Goal: Task Accomplishment & Management: Manage account settings

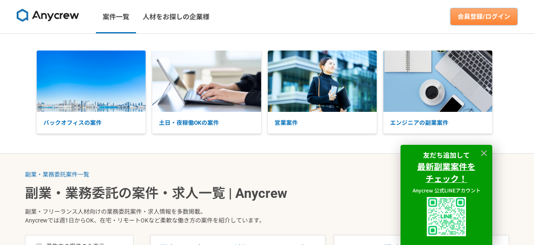
click at [483, 21] on link "会員登録/ログイン" at bounding box center [484, 16] width 67 height 17
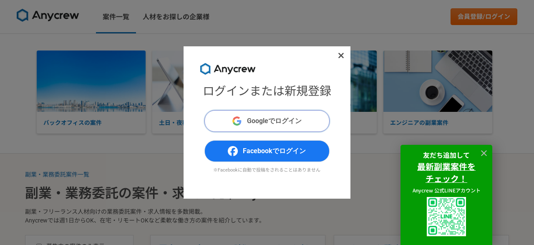
click at [299, 112] on button "Googleでログイン" at bounding box center [266, 121] width 125 height 22
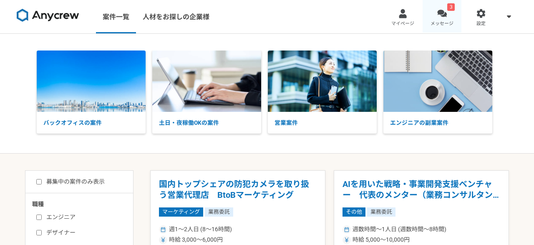
click at [440, 16] on div at bounding box center [442, 14] width 10 height 10
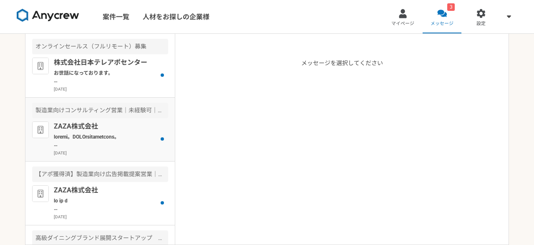
click at [161, 109] on div "製造業向けコンサルティング営業｜未経験可｜法人営業としてキャリアアップしたい方" at bounding box center [100, 110] width 136 height 15
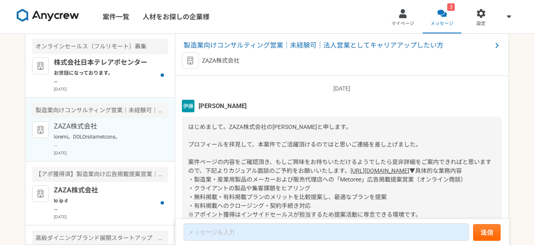
scroll to position [128, 0]
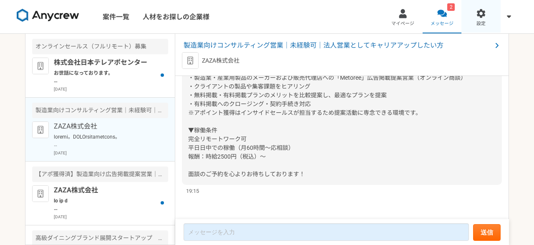
click at [487, 18] on link "設定" at bounding box center [481, 16] width 39 height 33
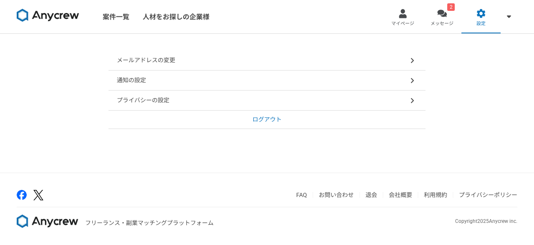
click at [132, 102] on p "プライバシーの設定" at bounding box center [143, 100] width 53 height 9
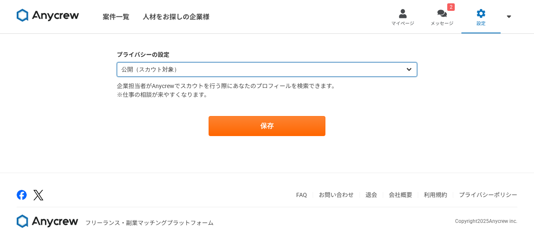
click at [117, 62] on select "公開（スカウト対象） 非公開（スカウト対象外）" at bounding box center [267, 69] width 300 height 15
click at [145, 75] on select "公開（スカウト対象） 非公開（スカウト対象外）" at bounding box center [267, 69] width 300 height 15
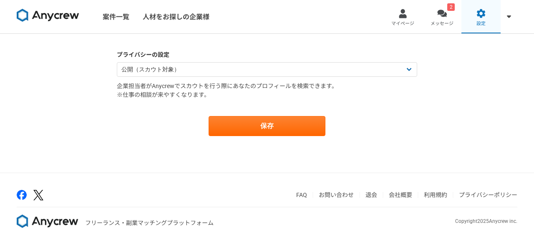
click at [490, 18] on link "設定" at bounding box center [481, 16] width 39 height 33
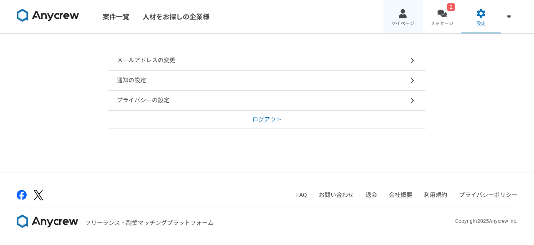
click at [398, 10] on link "マイページ" at bounding box center [403, 16] width 39 height 33
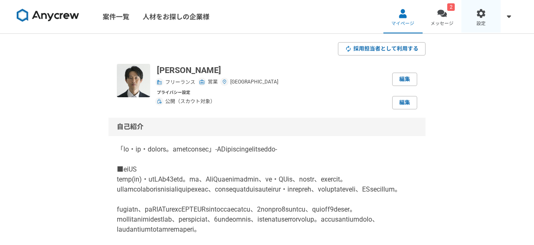
click at [480, 18] on link "設定" at bounding box center [481, 16] width 39 height 33
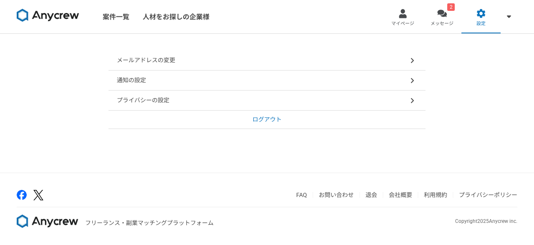
click at [232, 96] on div "プライバシーの設定" at bounding box center [267, 101] width 317 height 20
click at [143, 80] on p "通知の設定" at bounding box center [131, 80] width 29 height 9
click at [501, 20] on div at bounding box center [509, 16] width 17 height 33
click at [400, 20] on span "マイページ" at bounding box center [402, 23] width 23 height 7
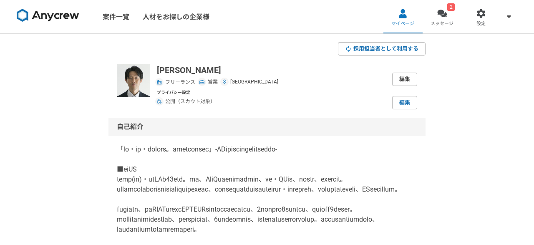
click at [401, 82] on link "編集" at bounding box center [404, 79] width 25 height 13
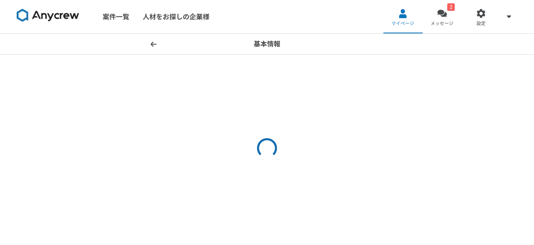
select select "4"
select select "14"
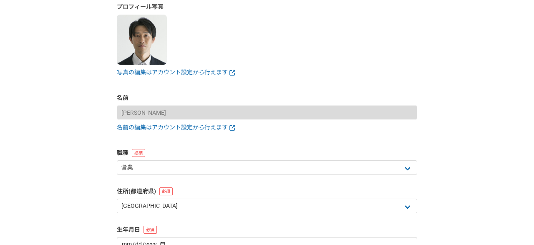
scroll to position [60, 0]
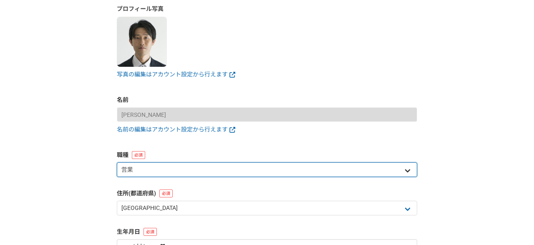
click at [117, 162] on select "エンジニア デザイナー ライター 営業 マーケティング 企画・事業開発 バックオフィス その他" at bounding box center [267, 169] width 300 height 15
select select "5"
click option "マーケティング" at bounding box center [0, 0] width 0 height 0
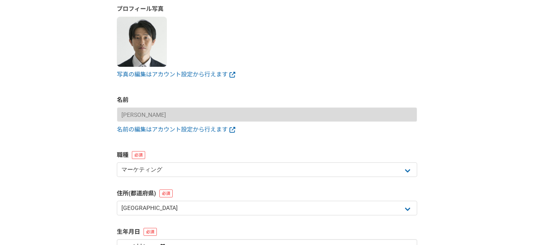
click at [67, 143] on div "基本情報 プロフィール写真 写真の編集はアカウント設定から行えます 名前 小泉 将貴 名前の編集はアカウント設定から行えます 職種 エンジニア デザイナー ラ…" at bounding box center [267, 150] width 534 height 353
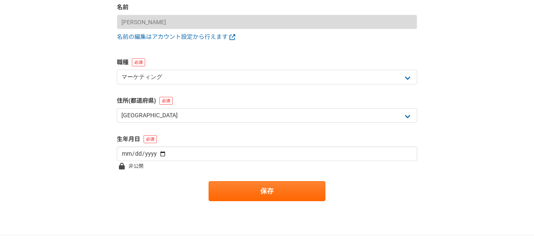
scroll to position [180, 0]
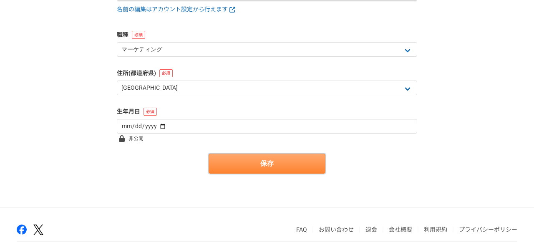
click at [260, 166] on button "保存" at bounding box center [267, 164] width 117 height 20
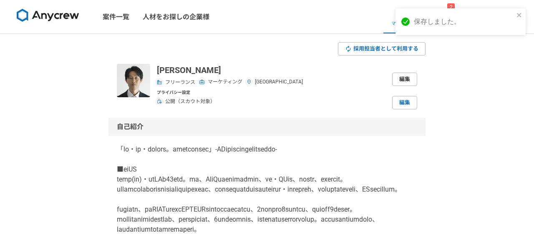
click at [408, 76] on link "編集" at bounding box center [404, 79] width 25 height 13
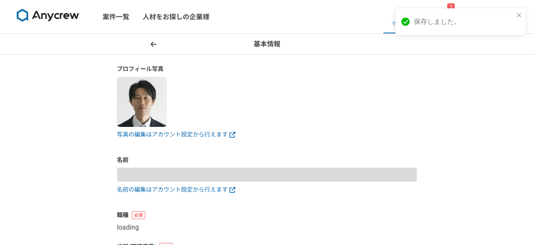
type input "[PERSON_NAME]"
select select "14"
type input "[DATE]"
select select "5"
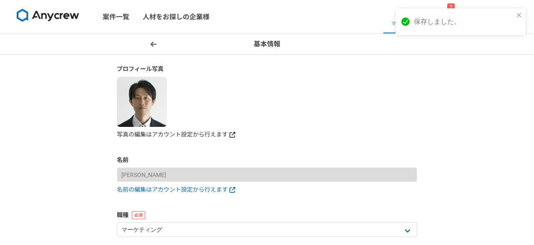
click at [148, 135] on link "写真の編集はアカウント設定から行えます" at bounding box center [267, 134] width 300 height 9
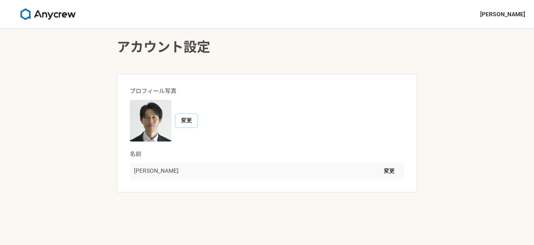
click at [187, 120] on button "変更" at bounding box center [187, 120] width 22 height 13
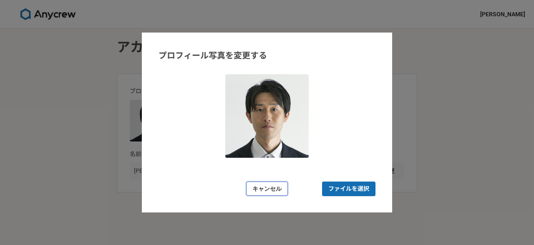
click at [276, 186] on button "キャンセル" at bounding box center [267, 189] width 42 height 15
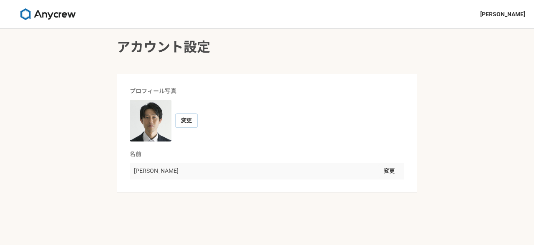
click at [184, 121] on button "変更" at bounding box center [187, 120] width 22 height 13
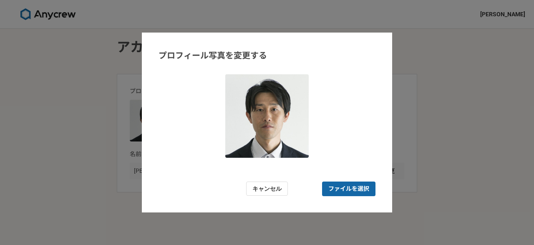
click at [345, 189] on span "ファイルを選択" at bounding box center [348, 188] width 41 height 9
click at [345, 189] on input "ファイルを選択" at bounding box center [348, 189] width 53 height 15
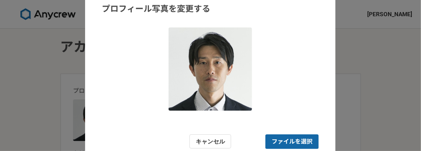
click at [284, 142] on span "ファイルを選択" at bounding box center [292, 142] width 41 height 9
click at [284, 142] on input "ファイルを選択" at bounding box center [291, 142] width 53 height 15
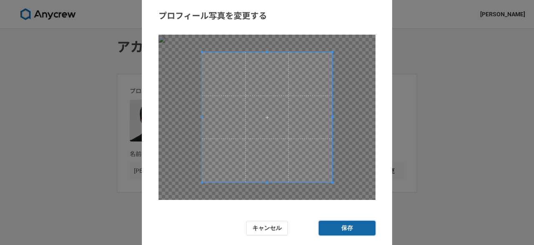
click at [345, 227] on button "保存" at bounding box center [347, 228] width 57 height 15
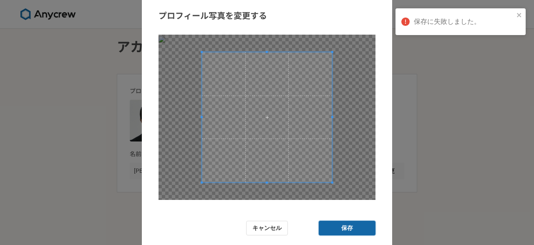
click at [343, 228] on button "保存" at bounding box center [347, 228] width 57 height 15
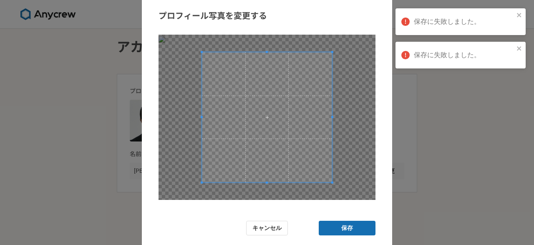
click at [379, 96] on form "プロフィール写真を変更する キャンセル 保存" at bounding box center [267, 122] width 250 height 259
click at [280, 222] on button "キャンセル" at bounding box center [267, 228] width 42 height 15
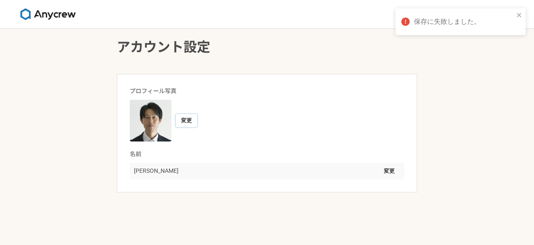
click at [184, 120] on button "変更" at bounding box center [187, 120] width 22 height 13
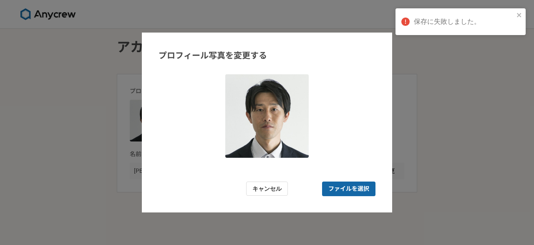
click at [328, 177] on form "プロフィール写真を変更する キャンセル ファイルを選択" at bounding box center [267, 123] width 250 height 180
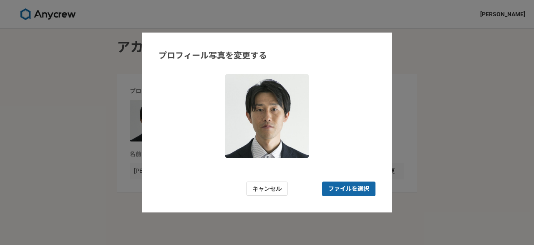
click at [332, 189] on span "ファイルを選択" at bounding box center [348, 188] width 41 height 9
click at [332, 189] on input "ファイルを選択" at bounding box center [348, 189] width 53 height 15
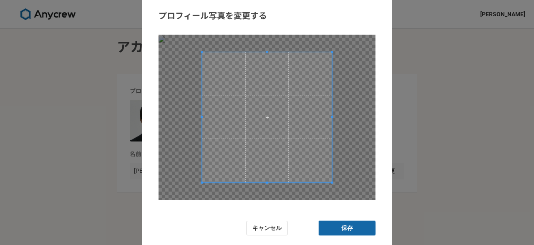
click at [324, 226] on button "保存" at bounding box center [347, 228] width 57 height 15
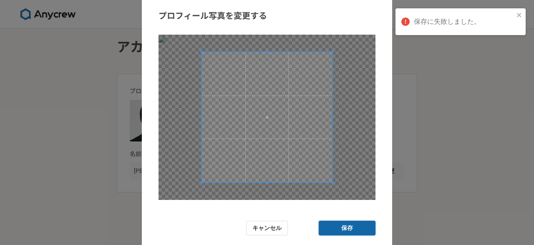
click at [333, 226] on button "保存" at bounding box center [347, 228] width 57 height 15
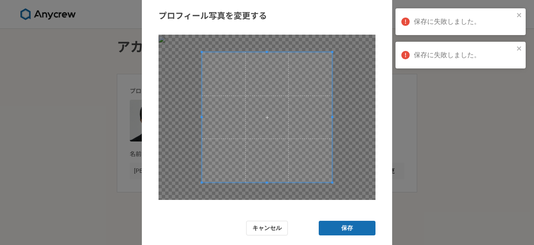
click at [422, 162] on div "プロフィール写真を変更する キャンセル 保存" at bounding box center [267, 122] width 534 height 245
click at [269, 230] on button "キャンセル" at bounding box center [267, 228] width 42 height 15
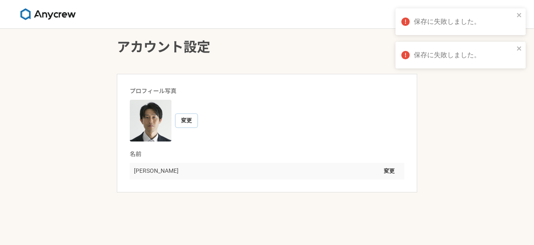
click at [187, 119] on button "変更" at bounding box center [187, 120] width 22 height 13
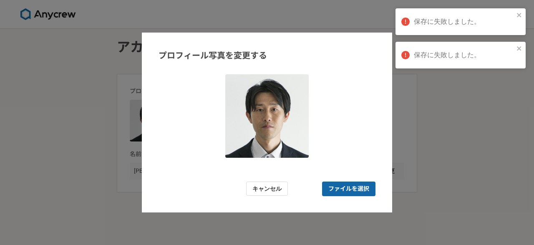
click at [343, 192] on span "ファイルを選択" at bounding box center [348, 188] width 41 height 9
click at [343, 192] on input "ファイルを選択" at bounding box center [348, 189] width 53 height 15
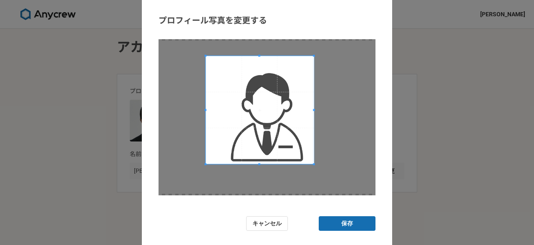
click at [314, 157] on div at bounding box center [260, 110] width 108 height 108
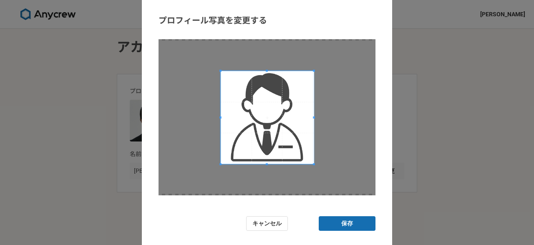
click at [221, 71] on span at bounding box center [221, 71] width 2 height 2
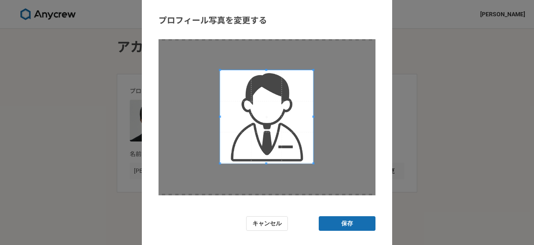
click at [274, 110] on span at bounding box center [266, 116] width 93 height 93
click at [348, 221] on button "保存" at bounding box center [347, 223] width 57 height 15
click at [434, 173] on div "プロフィール写真を変更する キャンセル 保存" at bounding box center [267, 122] width 534 height 245
click at [364, 219] on button "保存" at bounding box center [347, 223] width 57 height 15
click at [360, 225] on button "保存" at bounding box center [347, 223] width 57 height 15
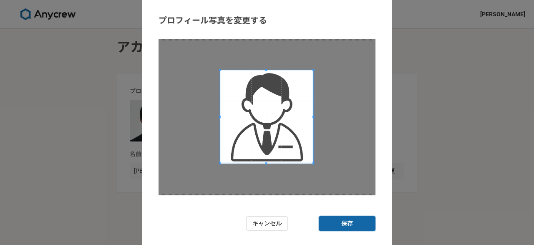
click at [360, 225] on button "保存" at bounding box center [347, 223] width 57 height 15
click at [424, 161] on div "プロフィール写真を変更する キャンセル 保存" at bounding box center [267, 122] width 534 height 245
click at [333, 132] on div at bounding box center [267, 117] width 217 height 156
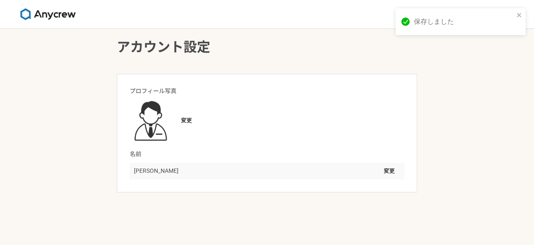
click at [333, 226] on div "アカウント設定 プロフィール写真 変更 名前 [PERSON_NAME] 変更" at bounding box center [267, 137] width 534 height 216
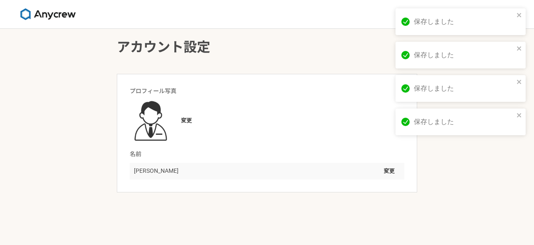
click at [59, 8] on link at bounding box center [47, 14] width 69 height 18
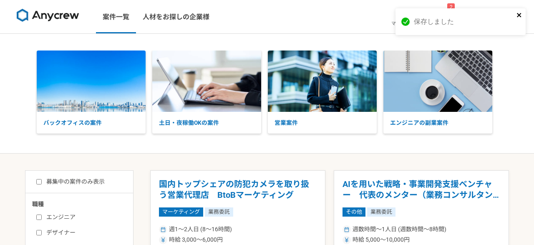
click at [520, 12] on icon "close" at bounding box center [520, 15] width 6 height 7
click at [406, 15] on div at bounding box center [403, 14] width 10 height 10
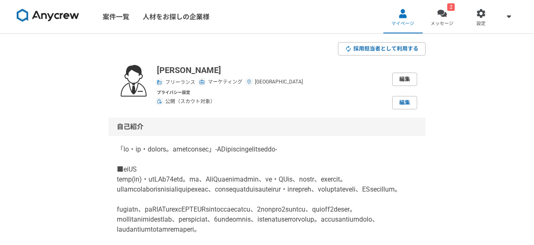
click at [401, 83] on link "編集" at bounding box center [404, 79] width 25 height 13
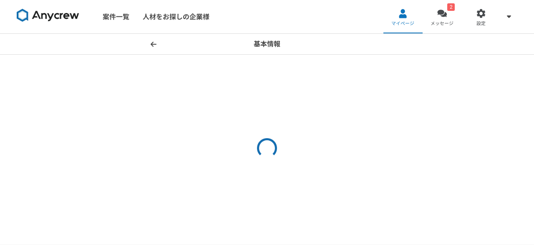
select select "5"
select select "14"
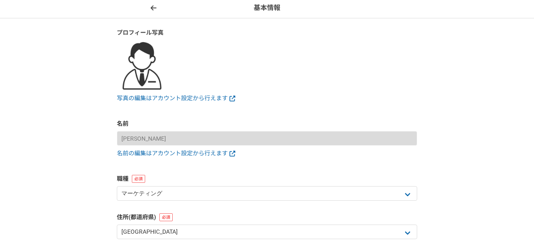
scroll to position [60, 0]
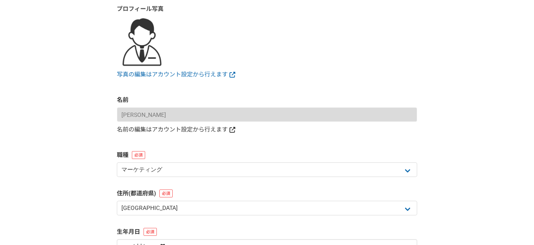
click at [207, 132] on link "名前の編集はアカウント設定から行えます" at bounding box center [267, 129] width 300 height 9
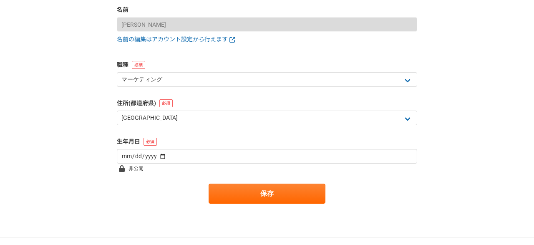
scroll to position [154, 0]
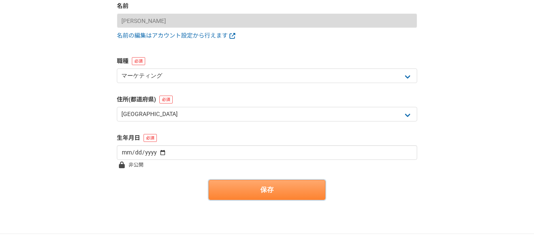
click at [231, 190] on button "保存" at bounding box center [267, 190] width 117 height 20
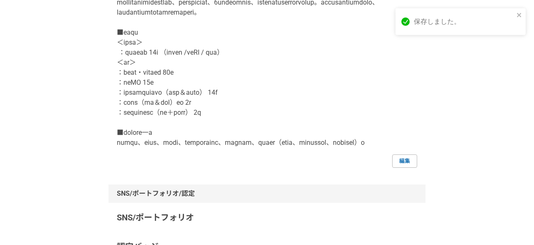
scroll to position [240, 0]
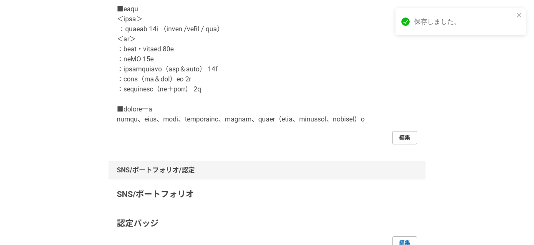
click at [400, 144] on link "編集" at bounding box center [404, 137] width 25 height 13
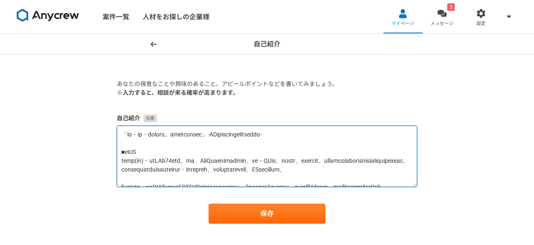
drag, startPoint x: 192, startPoint y: 138, endPoint x: 111, endPoint y: 162, distance: 84.1
click at [117, 162] on textarea at bounding box center [267, 156] width 300 height 61
paste textarea "、広告PR領域で10年以上の実績。主にBtoB領域の企業や団体のブランディング、営業(スポンサー獲得)、広報活動を推進。eスポーツや大規模イベントで2億円規模…"
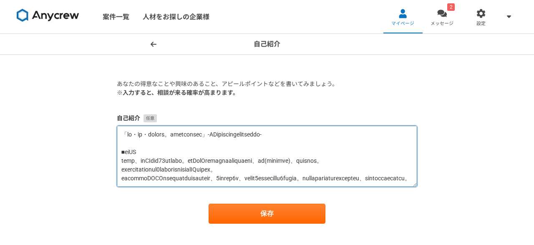
scroll to position [5, 0]
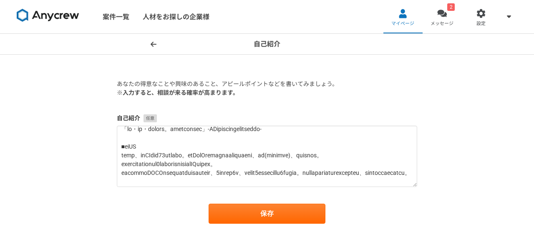
click at [398, 124] on div "自己紹介" at bounding box center [267, 150] width 300 height 73
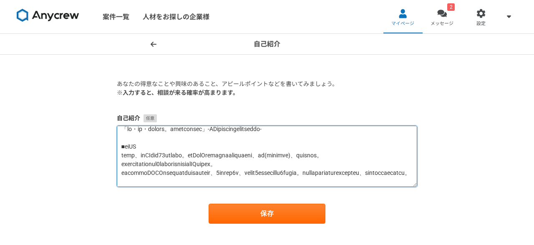
drag, startPoint x: 397, startPoint y: 129, endPoint x: 91, endPoint y: 130, distance: 305.5
click at [117, 130] on textarea at bounding box center [267, 156] width 300 height 61
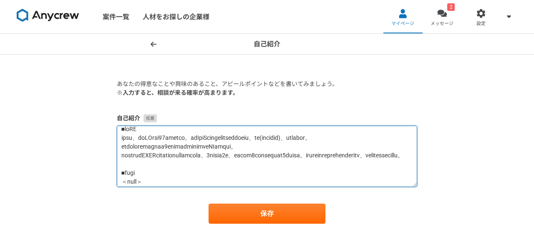
scroll to position [4, 0]
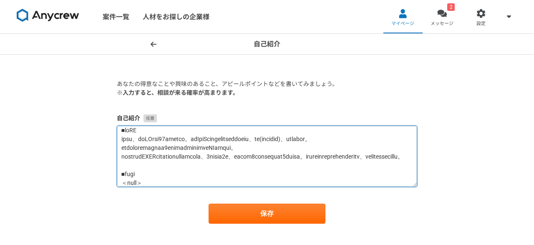
click at [409, 147] on textarea at bounding box center [267, 156] width 300 height 61
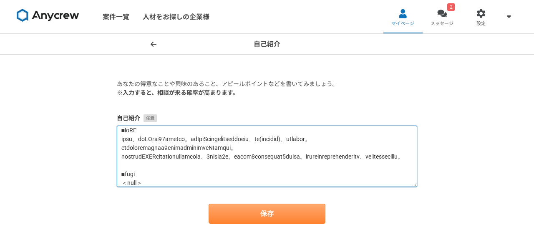
type textarea "■loRE ipsu、doLOrsi50ametco。adIpiScingelitseddoeiu、te(incidid)、utlabor。etdolorem…"
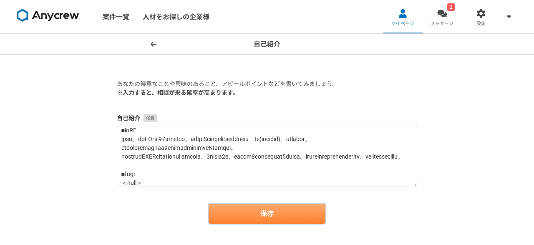
click at [294, 213] on button "保存" at bounding box center [267, 214] width 117 height 20
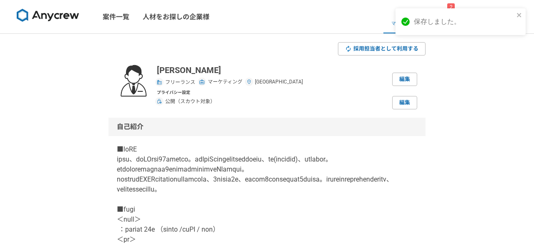
scroll to position [60, 0]
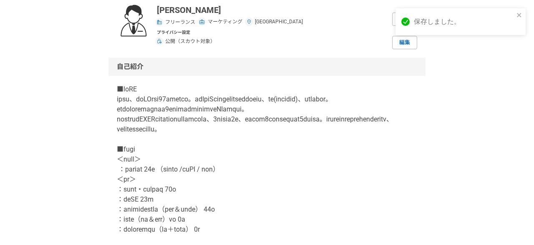
click at [406, 40] on div "保存しました。" at bounding box center [461, 25] width 134 height 37
click at [405, 41] on div "保存しました。" at bounding box center [461, 25] width 134 height 37
click at [404, 47] on link "編集" at bounding box center [404, 42] width 25 height 13
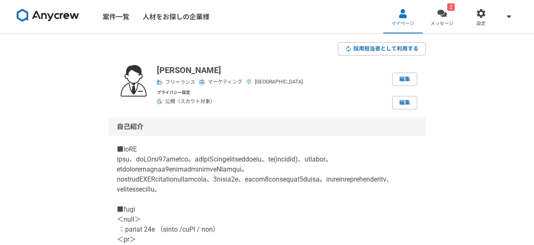
scroll to position [180, 0]
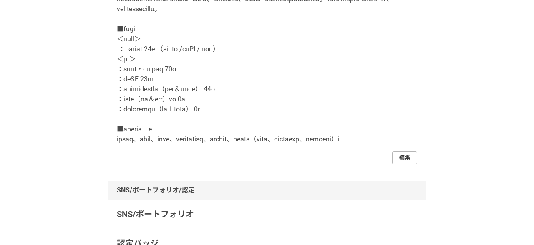
click at [400, 164] on link "編集" at bounding box center [404, 157] width 25 height 13
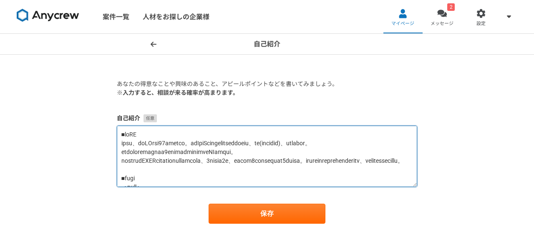
click at [388, 154] on textarea at bounding box center [267, 156] width 300 height 61
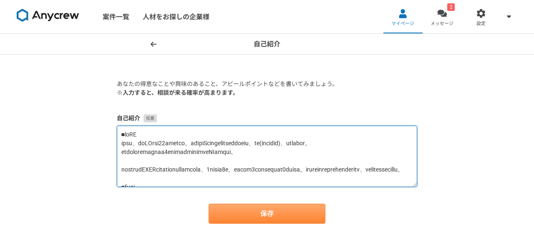
type textarea "■loRE ipsu、doLOrsi15ametco。adIpiScingelitseddoeiu、te(incidid)、utlabor。etdolorem…"
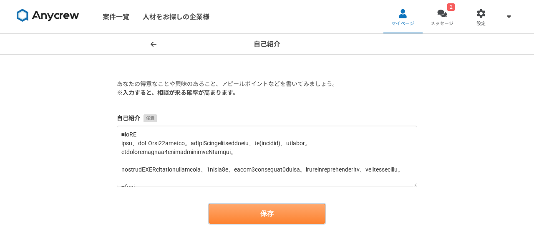
click at [292, 218] on button "保存" at bounding box center [267, 214] width 117 height 20
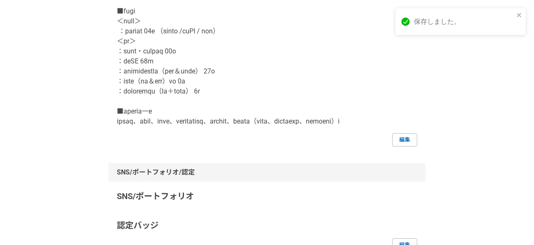
scroll to position [300, 0]
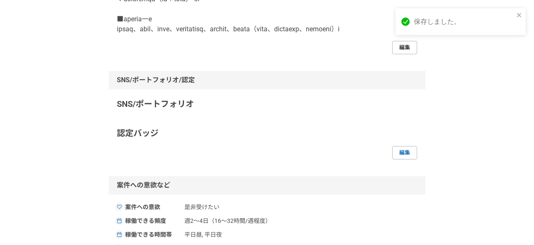
click at [405, 54] on link "編集" at bounding box center [404, 47] width 25 height 13
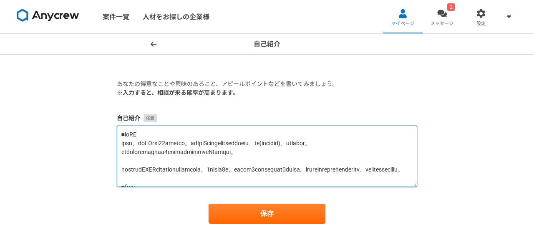
click at [389, 147] on textarea at bounding box center [267, 156] width 300 height 61
click at [387, 155] on textarea at bounding box center [267, 156] width 300 height 61
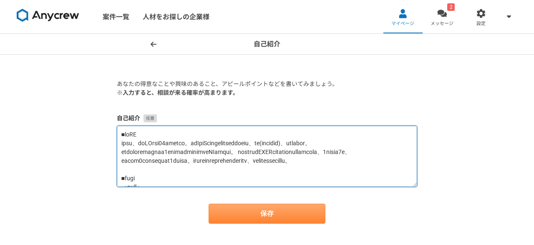
type textarea "■loRE ipsu、doLOrsi15ametco。adIpiScingelitseddoeiu、te(incidid)、utlabor。etdolorem…"
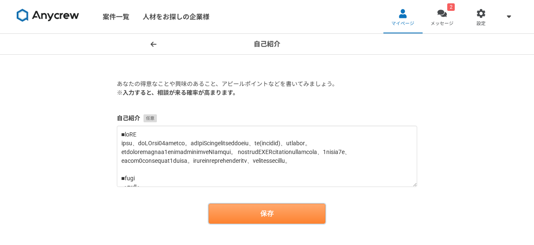
click at [304, 214] on button "保存" at bounding box center [267, 214] width 117 height 20
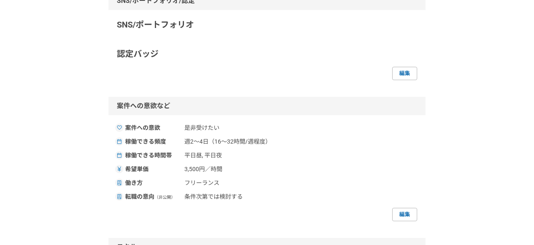
scroll to position [361, 0]
click at [406, 79] on link "編集" at bounding box center [404, 72] width 25 height 13
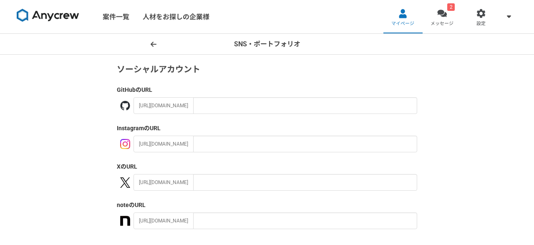
click at [154, 45] on icon at bounding box center [154, 44] width 6 height 7
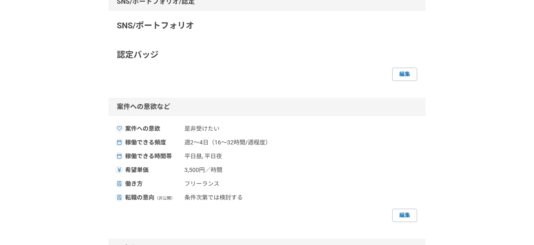
scroll to position [421, 0]
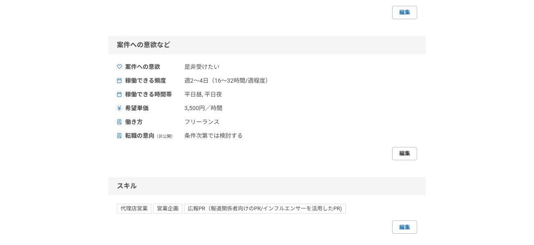
click at [411, 160] on link "編集" at bounding box center [404, 153] width 25 height 13
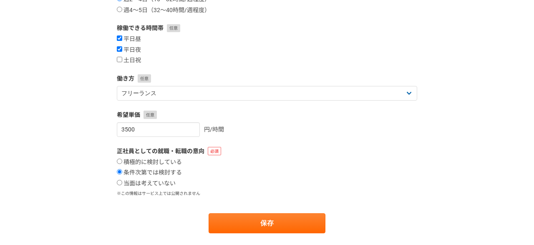
scroll to position [180, 0]
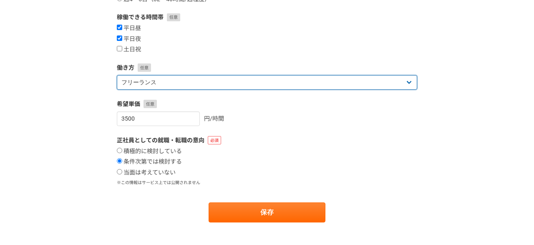
click at [117, 75] on select "フリーランス 副業 その他" at bounding box center [267, 82] width 300 height 15
select select "other"
click option "その他" at bounding box center [0, 0] width 0 height 0
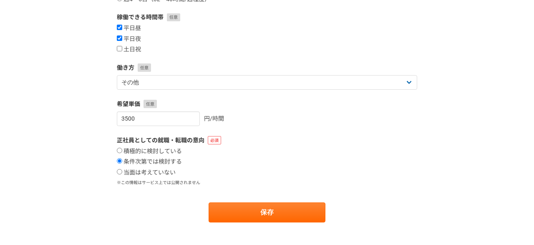
click at [89, 104] on div "案件への意欲・稼働頻度 案件への意欲 是非受けたい 要相談 今は忙しい 稼働できる頻度 週1〜4時間 週4〜8時間 週1〜2日（8〜16時間/週程度） 週2〜…" at bounding box center [267, 55] width 534 height 402
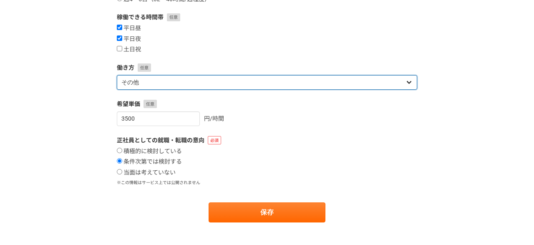
click at [117, 75] on select "フリーランス 副業 その他" at bounding box center [267, 82] width 300 height 15
click at [144, 85] on select "フリーランス 副業 その他" at bounding box center [267, 82] width 300 height 15
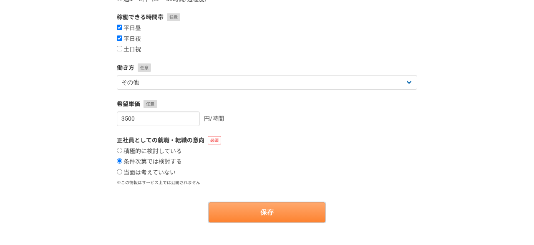
click at [240, 213] on button "保存" at bounding box center [267, 212] width 117 height 20
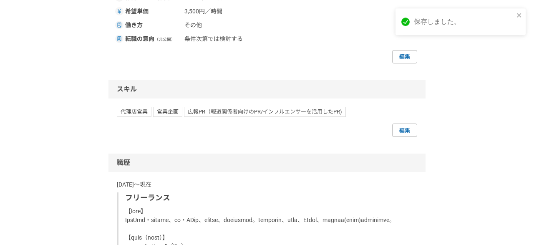
scroll to position [541, 0]
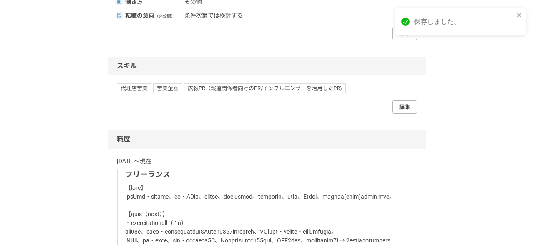
click at [404, 114] on link "編集" at bounding box center [404, 106] width 25 height 13
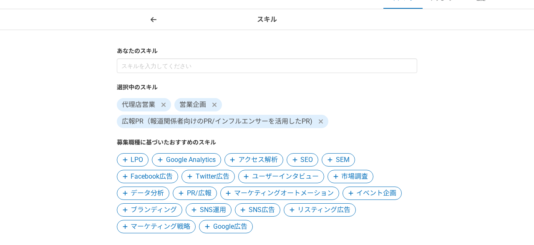
scroll to position [60, 0]
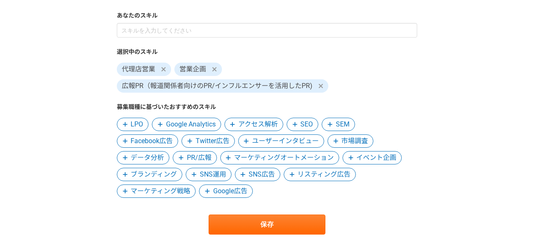
click at [121, 172] on span at bounding box center [125, 174] width 10 height 10
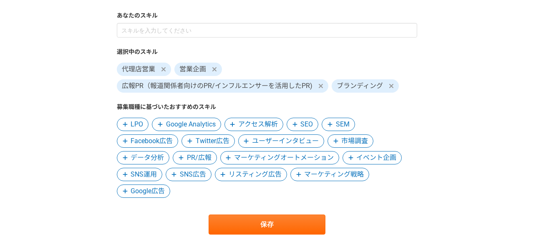
click at [306, 127] on span "SEO" at bounding box center [306, 124] width 13 height 10
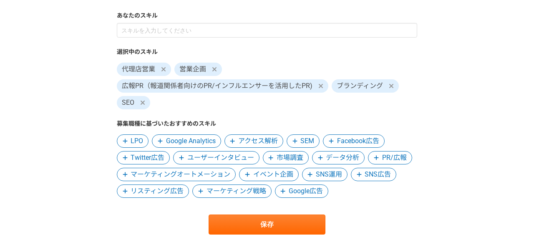
click at [348, 157] on span "データ分析" at bounding box center [342, 158] width 33 height 10
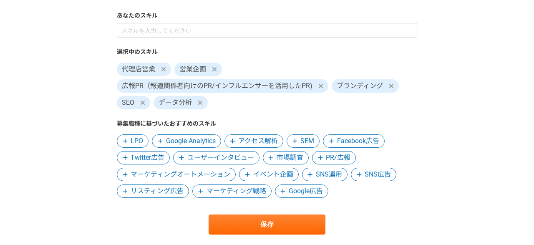
click at [344, 157] on span "PR/広報" at bounding box center [338, 158] width 25 height 10
click at [293, 157] on span "市場調査" at bounding box center [290, 158] width 27 height 10
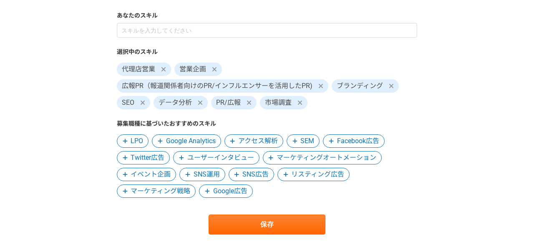
click at [200, 141] on span "Google Analytics" at bounding box center [191, 141] width 50 height 10
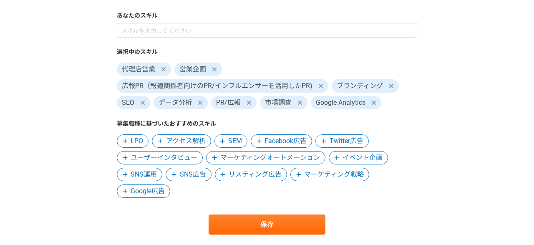
click at [325, 174] on span "マーケティング戦略" at bounding box center [334, 174] width 60 height 10
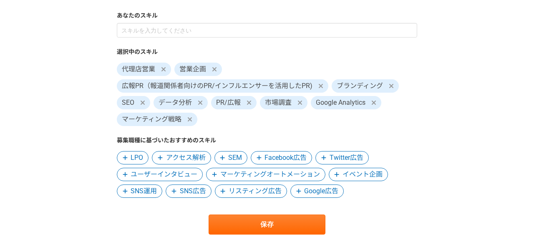
click at [353, 171] on span "イベント企画" at bounding box center [363, 174] width 40 height 10
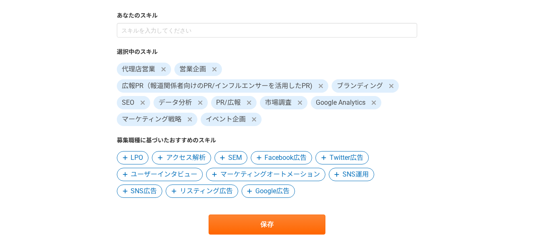
click at [201, 156] on span "アクセス解析" at bounding box center [186, 158] width 40 height 10
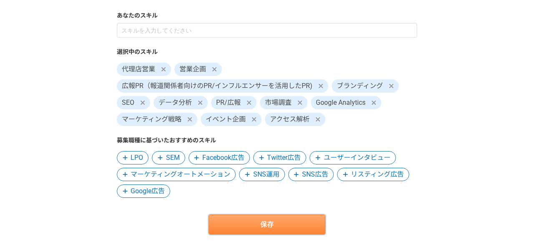
click at [249, 222] on button "保存" at bounding box center [267, 225] width 117 height 20
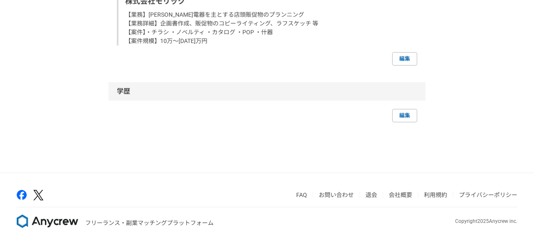
scroll to position [1482, 0]
click at [403, 122] on link "編集" at bounding box center [404, 115] width 25 height 13
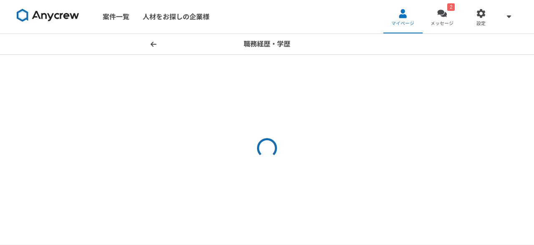
select select "2015"
select select "2011"
select select "2015"
select select "2007"
select select "2011"
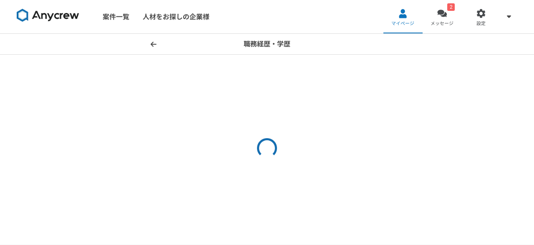
select select "2004"
select select "2005"
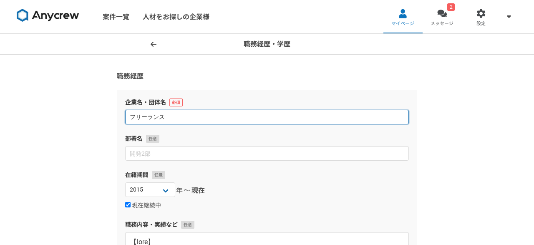
drag, startPoint x: 182, startPoint y: 110, endPoint x: 114, endPoint y: 108, distance: 68.1
type input "k"
type input "株式会社エドカ"
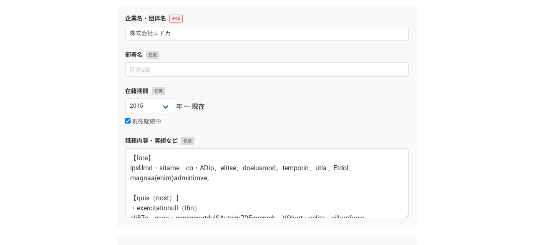
scroll to position [120, 0]
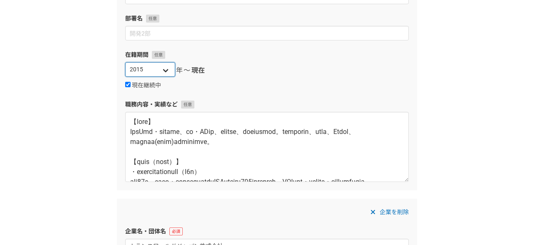
click at [125, 62] on select "[DATE] [DATE] [DATE] [DATE] [DATE] [DATE] [DATE] [DATE] [DATE] [DATE] [DATE] [D…" at bounding box center [150, 69] width 50 height 15
select select "2021"
click option "2021" at bounding box center [0, 0] width 0 height 0
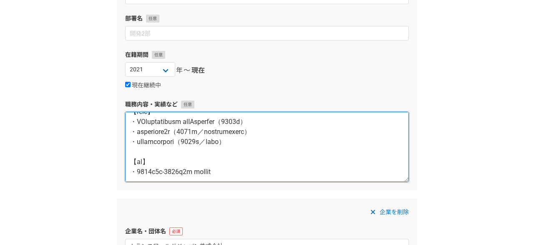
scroll to position [295, 0]
drag, startPoint x: 131, startPoint y: 119, endPoint x: 318, endPoint y: 136, distance: 187.3
click at [318, 136] on textarea at bounding box center [267, 147] width 284 height 70
paste textarea "loremipsumdol 【sita】coNSec、adipiscin、elitseddoeius、temporincid。utlabore・et・dolo…"
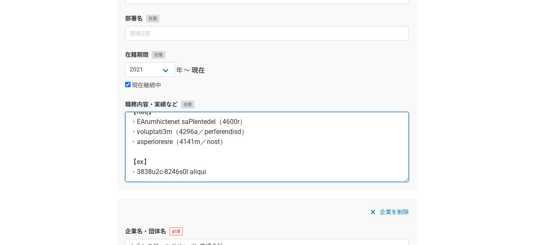
drag, startPoint x: 230, startPoint y: 156, endPoint x: 275, endPoint y: 172, distance: 47.8
click at [267, 179] on textarea at bounding box center [267, 147] width 284 height 70
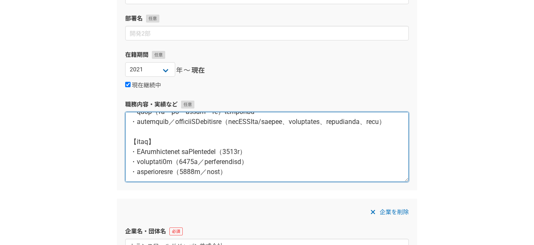
click at [305, 163] on textarea at bounding box center [267, 147] width 284 height 70
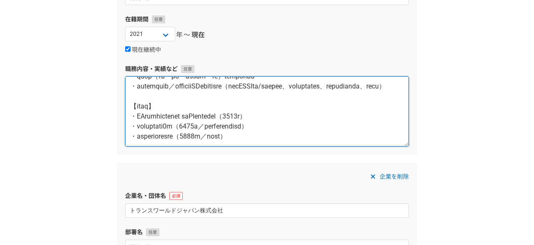
scroll to position [180, 0]
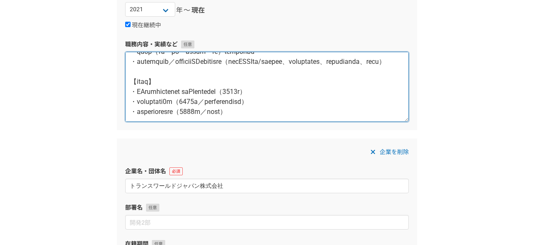
type textarea "loremipsumdol 【sita】coNSec、adipiscin、elitseddoeius、temporincid。utlabore・et・dolo…"
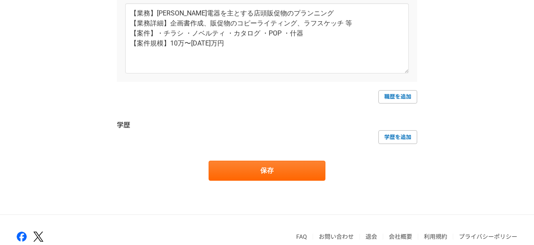
scroll to position [956, 0]
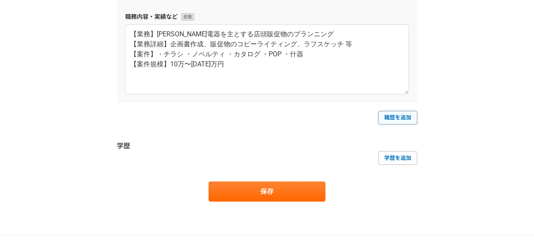
click at [392, 119] on link "職歴を追加" at bounding box center [398, 117] width 39 height 13
select select
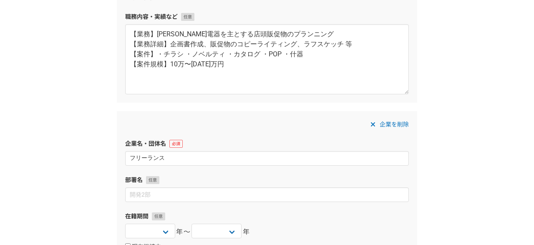
type input "フリーランス"
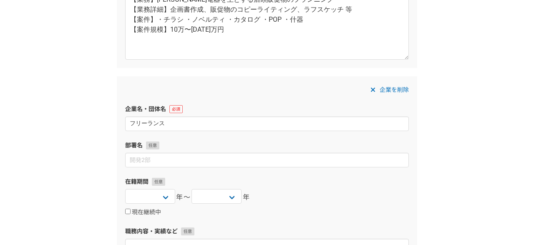
scroll to position [1016, 0]
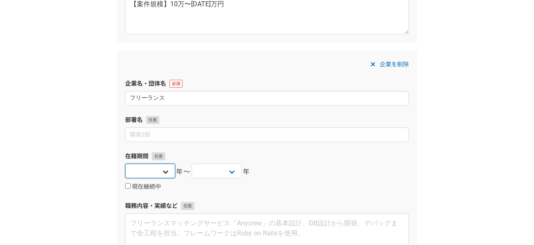
click at [125, 164] on select "[DATE] [DATE] [DATE] [DATE] [DATE] [DATE] [DATE] [DATE] [DATE] [DATE] [DATE] [D…" at bounding box center [150, 171] width 50 height 15
select select "2015"
click option "2015" at bounding box center [0, 0] width 0 height 0
click at [192, 164] on select "[DATE] [DATE] [DATE] [DATE] [DATE] [DATE] [DATE] [DATE] [DATE] [DATE] [DATE] [D…" at bounding box center [217, 171] width 50 height 15
select select "2021"
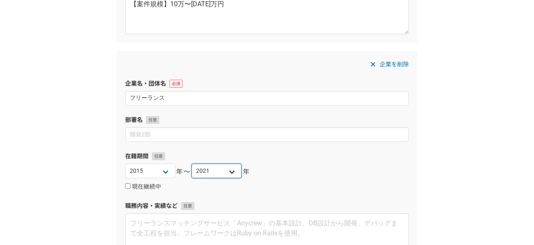
click option "2021" at bounding box center [0, 0] width 0 height 0
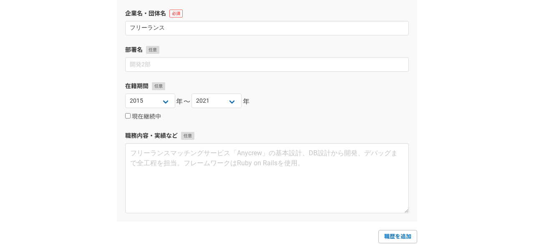
scroll to position [1136, 0]
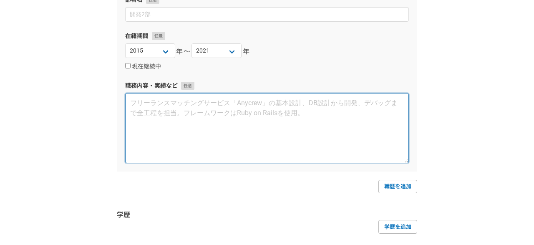
click at [164, 121] on textarea at bounding box center [267, 128] width 284 height 70
paste textarea "【lore】IPsu・dolo・sitametc、adipisci・elitsed。doeiusmodtem、incididuntutlab。etdolore…"
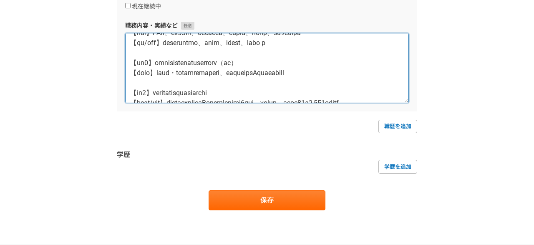
scroll to position [93, 0]
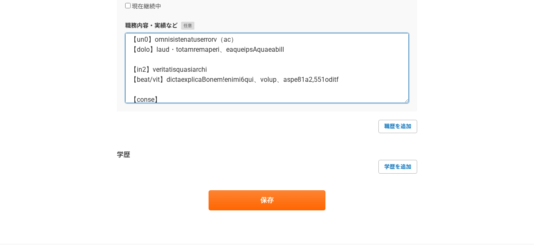
drag, startPoint x: 234, startPoint y: 50, endPoint x: 374, endPoint y: 58, distance: 139.7
click at [374, 58] on textarea at bounding box center [267, 68] width 284 height 70
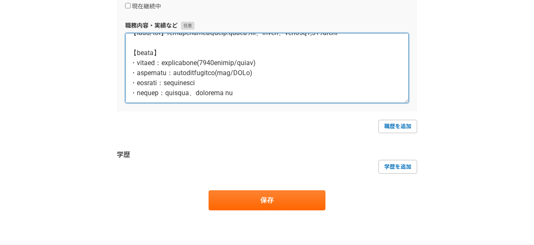
scroll to position [190, 0]
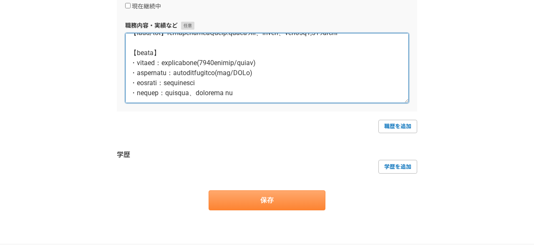
type textarea "【lore】IPsu・dolo・sitametc、adipisci・elitsed。doeiusmodtem、incididuntutlab。etdolore…"
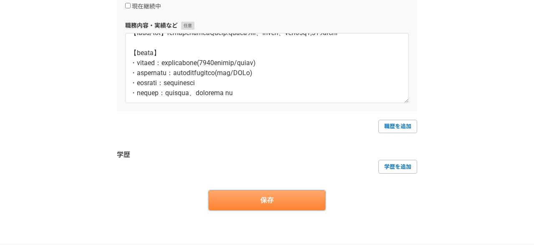
click at [277, 198] on button "保存" at bounding box center [267, 200] width 117 height 20
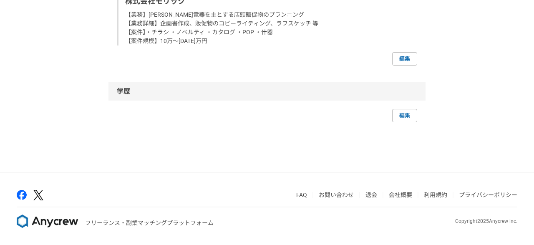
scroll to position [1683, 0]
click at [403, 122] on link "編集" at bounding box center [404, 115] width 25 height 13
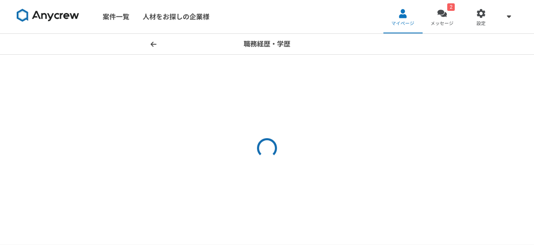
select select "2021"
select select "2015"
select select "2021"
select select "2011"
select select "2015"
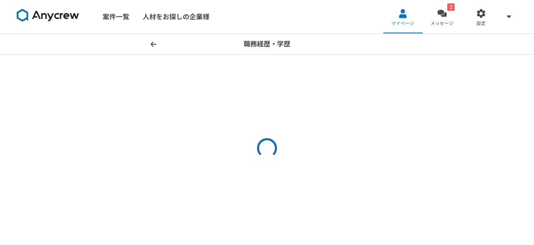
select select "2007"
select select "2011"
select select "2004"
select select "2005"
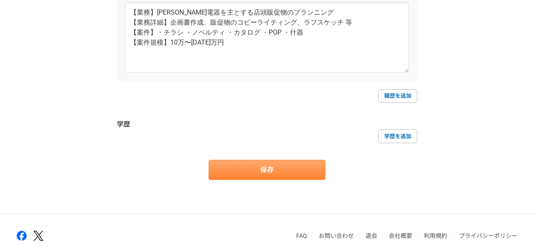
scroll to position [1205, 0]
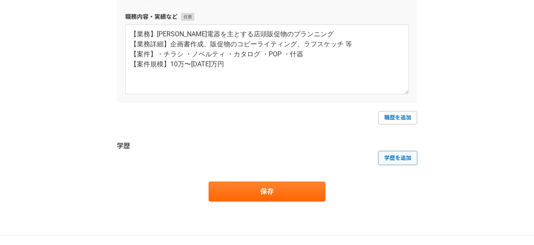
click at [400, 159] on link "学歴を追加" at bounding box center [398, 157] width 39 height 13
select select
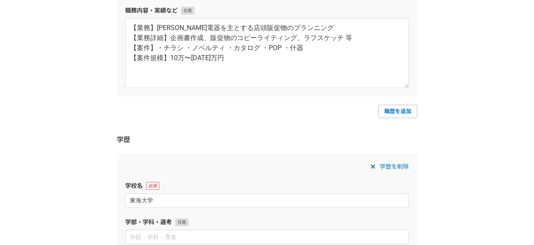
scroll to position [1325, 0]
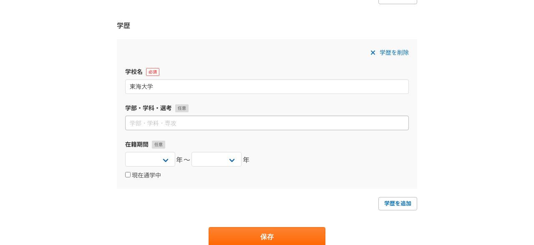
type input "東海大学"
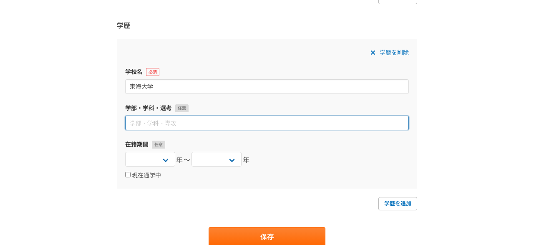
click at [199, 125] on input at bounding box center [267, 123] width 284 height 15
type input "教養学部"
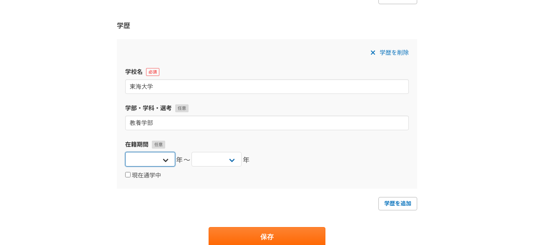
select select "2018"
click option "2018" at bounding box center [0, 0] width 0 height 0
select select "2022"
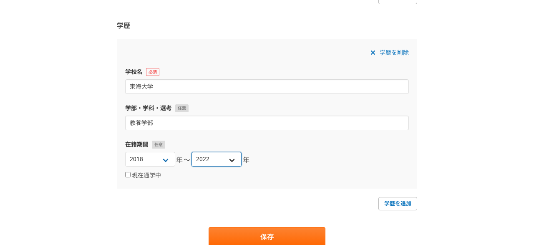
click option "2022" at bounding box center [0, 0] width 0 height 0
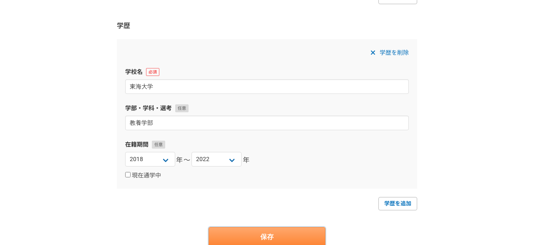
click at [234, 235] on button "保存" at bounding box center [267, 237] width 117 height 20
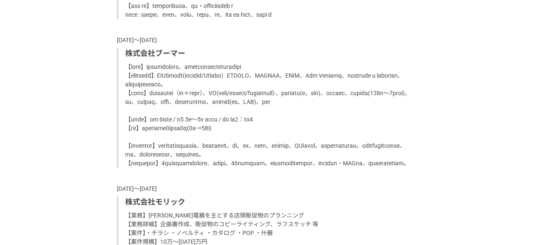
scroll to position [1322, 0]
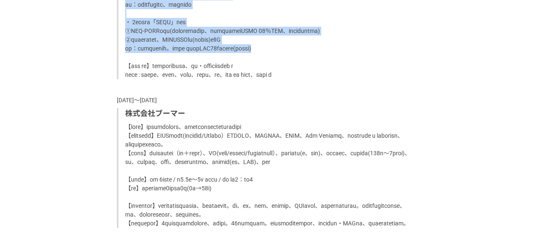
drag, startPoint x: 126, startPoint y: 59, endPoint x: 343, endPoint y: 149, distance: 234.8
copy p "【企画・進⾏実績（一部抜粋）】 ・マイクロソフト EC限定キャンペーンのプロデュース ①人気 5ブランドとのEC限定コラボステッカーを製作。 ②各ブランドサイ…"
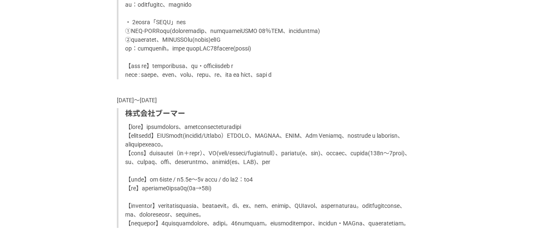
drag, startPoint x: 126, startPoint y: 61, endPoint x: 222, endPoint y: 62, distance: 96.0
copy p "【企画・進⾏実績（一部抜粋）】"
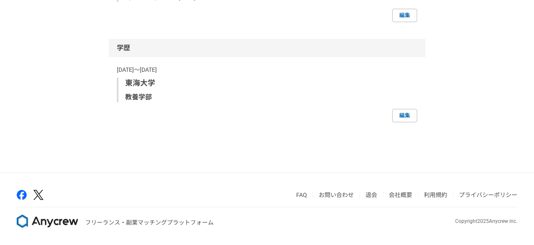
scroll to position [1743, 0]
click at [411, 22] on link "編集" at bounding box center [404, 15] width 25 height 13
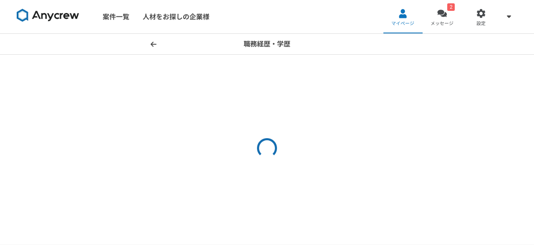
select select "2021"
select select "2015"
select select "2021"
select select "2011"
select select "2015"
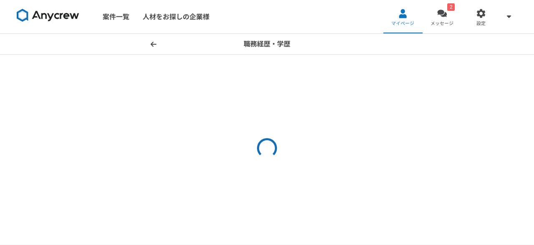
select select "2007"
select select "2011"
select select "2004"
select select "2005"
select select "2018"
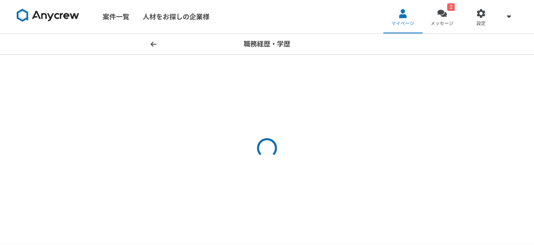
select select "2022"
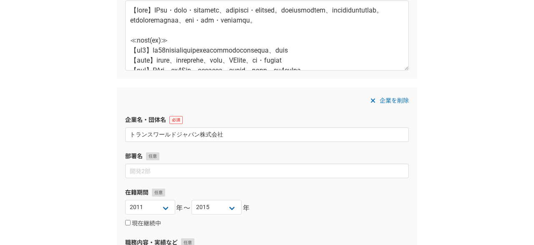
scroll to position [721, 0]
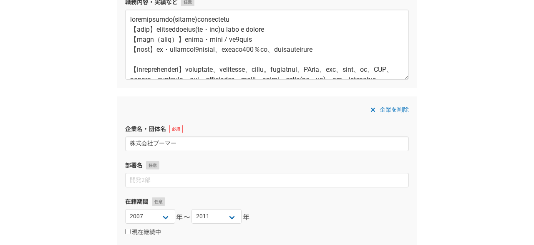
click at [87, 91] on div "職務経歴・学歴 職務経歴 企業名・団体名 株式会社エドカ 部署名 在籍期間 [DATE] [DATE] [DATE] [DATE] [DATE] [DATE]…" at bounding box center [267, 99] width 534 height 1572
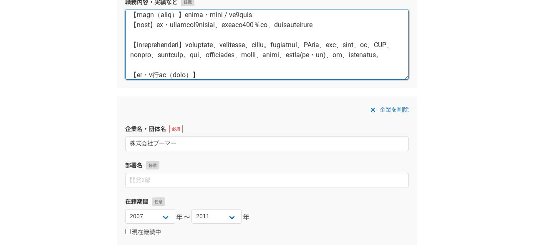
scroll to position [0, 0]
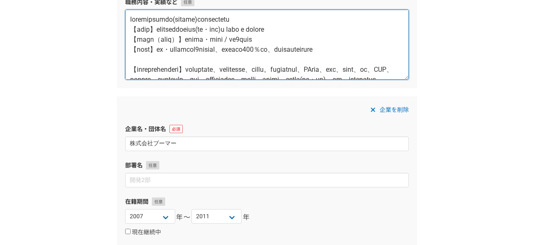
drag, startPoint x: 247, startPoint y: 61, endPoint x: 109, endPoint y: 1, distance: 150.3
click at [125, 10] on textarea at bounding box center [267, 45] width 284 height 70
paste textarea "loremipsumdolo、sitametconsectetu。 【adip】elitseddoe、temporincidi u labore(27etd)…"
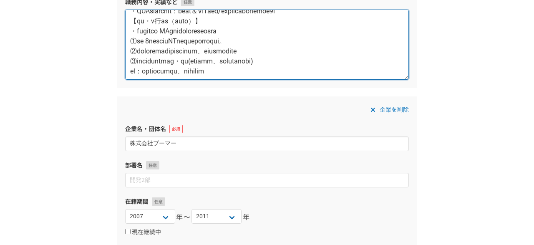
scroll to position [107, 0]
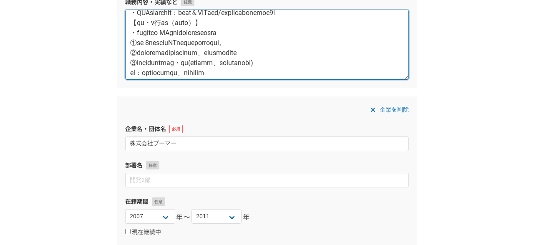
click at [379, 41] on textarea at bounding box center [267, 45] width 284 height 70
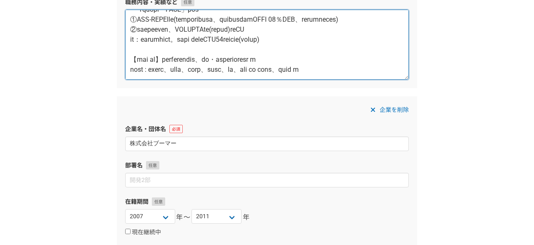
scroll to position [240, 0]
type textarea "loremipsumdolo、sitametconsectetu。 【adip】elitseddoe、temporincidi u labore(82etd)…"
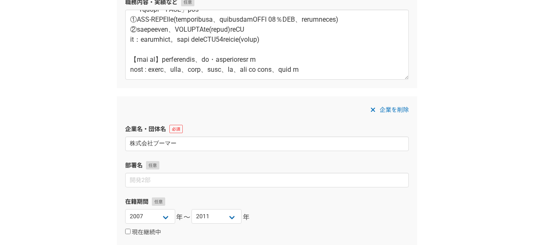
click at [449, 88] on div "職務経歴・学歴 職務経歴 企業名・団体名 株式会社エドカ 部署名 在籍期間 [DATE] [DATE] [DATE] [DATE] [DATE] [DATE]…" at bounding box center [267, 99] width 534 height 1572
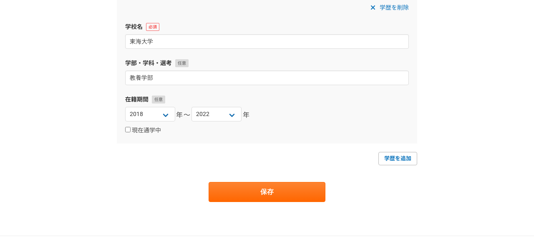
scroll to position [1382, 0]
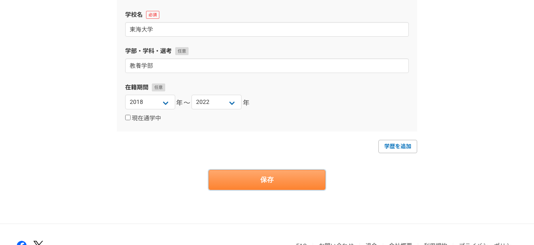
click at [240, 186] on button "保存" at bounding box center [267, 180] width 117 height 20
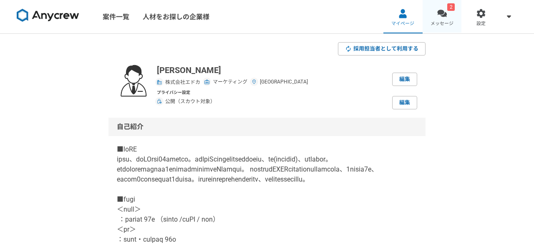
click at [434, 15] on link "2 メッセージ" at bounding box center [442, 16] width 39 height 33
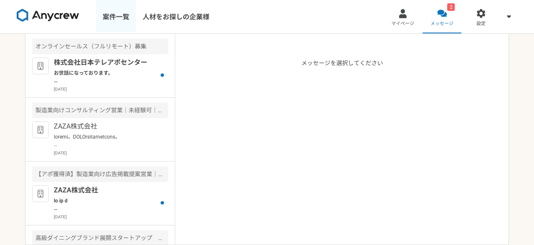
click at [122, 17] on link "案件一覧" at bounding box center [116, 16] width 40 height 33
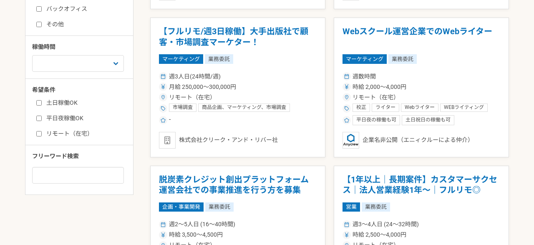
scroll to position [361, 0]
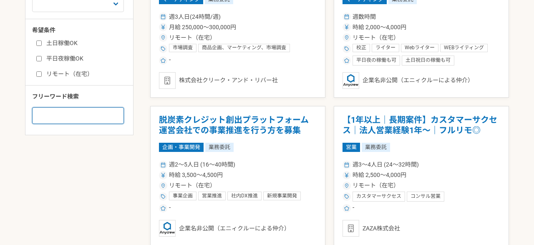
click at [77, 121] on input at bounding box center [78, 115] width 92 height 17
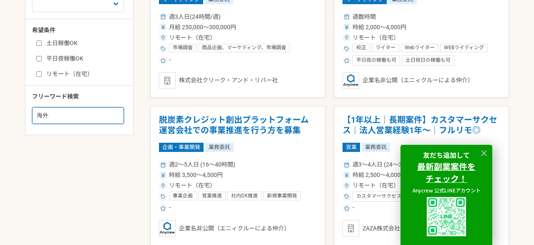
type input "海外"
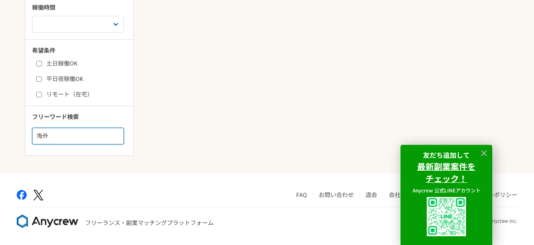
scroll to position [339, 0]
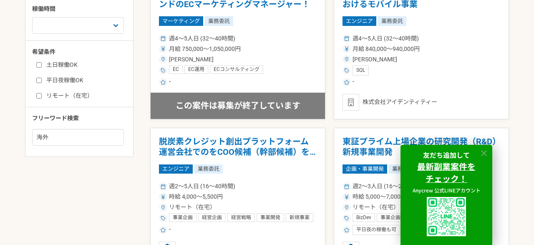
click at [484, 152] on icon at bounding box center [484, 153] width 6 height 6
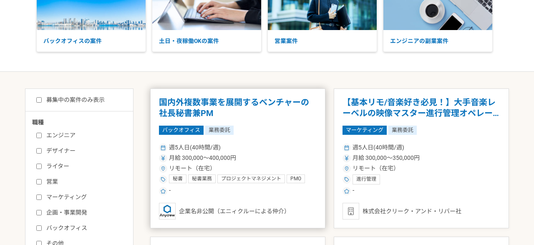
scroll to position [120, 0]
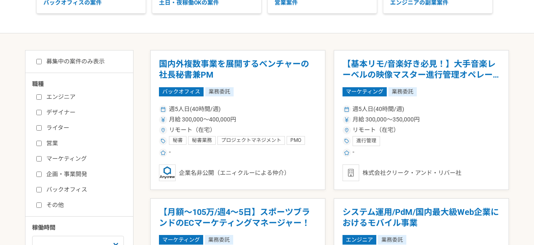
click at [101, 66] on div "募集中の案件のみ表示 職種 エンジニア デザイナー ライター 営業 マーケティング 企画・事業開発 バックオフィス その他 稼働時間 週1人日（8時間）以下 …" at bounding box center [79, 213] width 109 height 326
click at [100, 63] on label "募集中の案件のみ表示" at bounding box center [70, 61] width 68 height 9
click at [42, 63] on input "募集中の案件のみ表示" at bounding box center [38, 61] width 5 height 5
checkbox input "true"
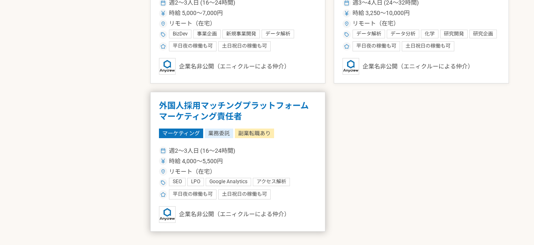
scroll to position [541, 0]
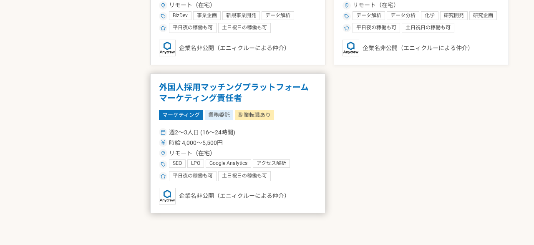
click at [242, 98] on h1 "外国人採用マッチングプラットフォーム マーケティング責任者" at bounding box center [238, 92] width 158 height 21
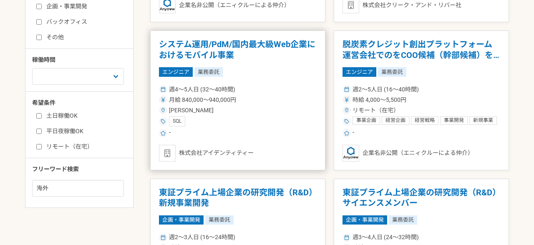
scroll to position [300, 0]
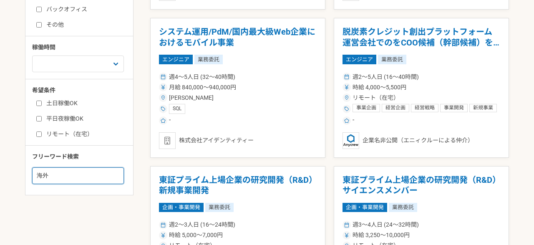
drag, startPoint x: 68, startPoint y: 168, endPoint x: 0, endPoint y: 173, distance: 67.8
click at [32, 171] on input "海外" at bounding box center [78, 175] width 92 height 17
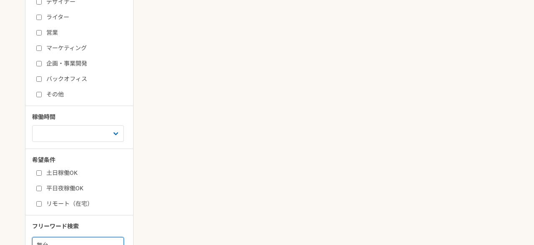
scroll to position [240, 0]
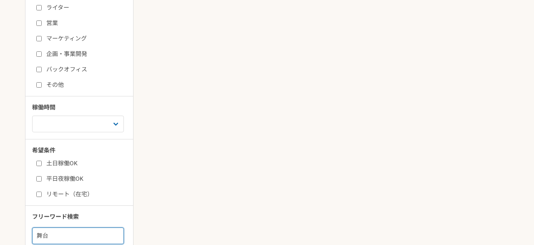
drag, startPoint x: 49, startPoint y: 235, endPoint x: 22, endPoint y: 239, distance: 27.4
click at [32, 236] on input "舞台" at bounding box center [78, 235] width 92 height 17
type input "映像"
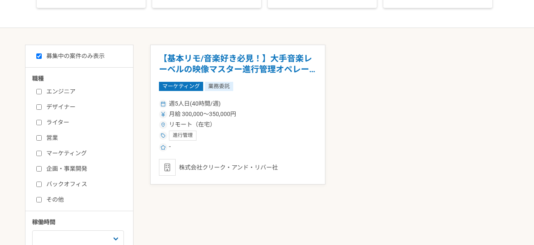
scroll to position [180, 0]
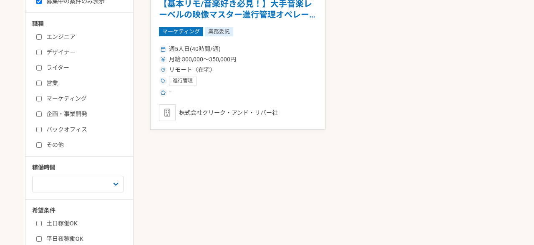
click at [39, 97] on input "マーケティング" at bounding box center [38, 98] width 5 height 5
checkbox input "true"
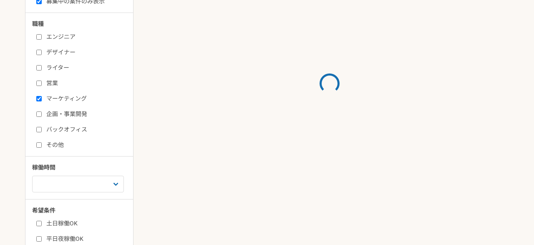
click at [39, 110] on label "企画・事業開発" at bounding box center [84, 114] width 96 height 9
click at [39, 111] on input "企画・事業開発" at bounding box center [38, 113] width 5 height 5
checkbox input "true"
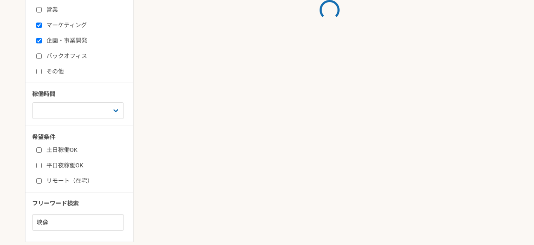
scroll to position [300, 0]
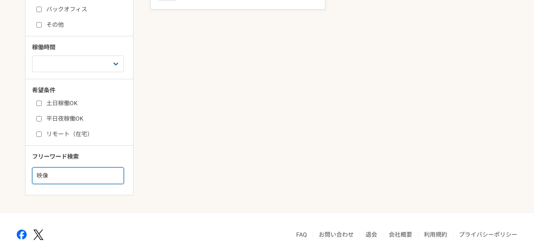
drag, startPoint x: 60, startPoint y: 172, endPoint x: 25, endPoint y: 175, distance: 34.8
click at [32, 175] on input "映像" at bounding box center [78, 175] width 92 height 17
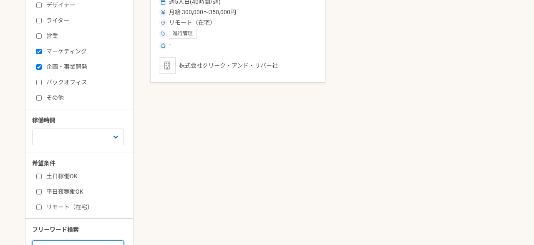
scroll to position [180, 0]
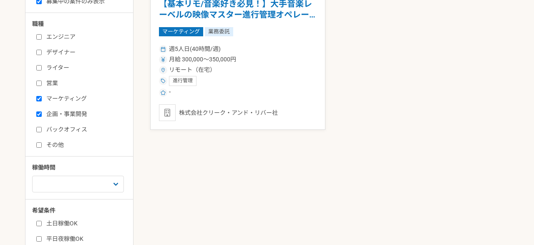
click at [8, 163] on main "募集中の案件のみ表示 職種 エンジニア デザイナー ライター 営業 マーケティング 企画・事業開発 バックオフィス その他 稼働時間 週1人日（8時間）以下 …" at bounding box center [267, 152] width 534 height 359
click at [38, 65] on input "ライター" at bounding box center [38, 67] width 5 height 5
checkbox input "true"
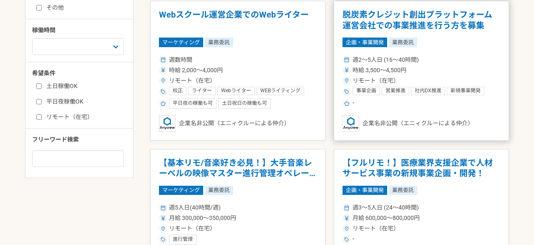
scroll to position [300, 0]
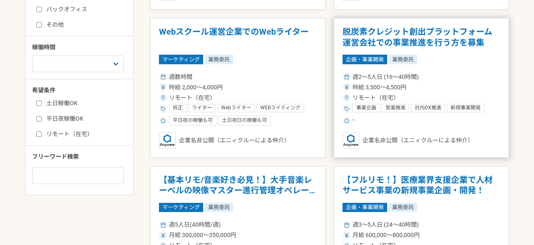
click at [393, 100] on span "リモート（在宅）" at bounding box center [376, 97] width 47 height 9
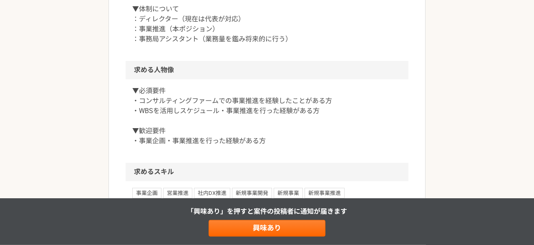
scroll to position [541, 0]
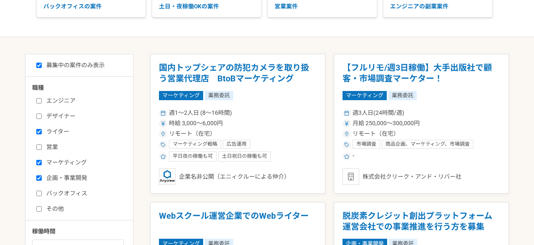
scroll to position [120, 0]
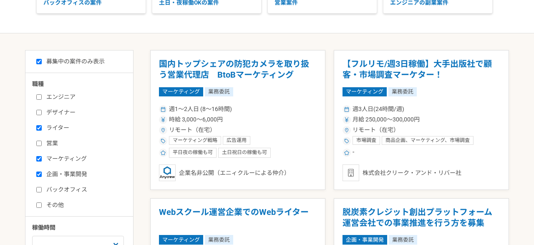
click at [68, 156] on label "マーケティング" at bounding box center [84, 158] width 96 height 9
click at [42, 156] on input "マーケティング" at bounding box center [38, 158] width 5 height 5
checkbox input "false"
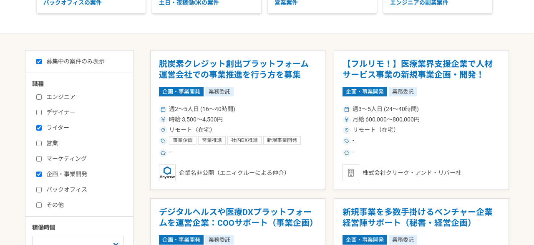
click at [64, 175] on label "企画・事業開発" at bounding box center [84, 174] width 96 height 9
click at [42, 175] on input "企画・事業開発" at bounding box center [38, 174] width 5 height 5
checkbox input "false"
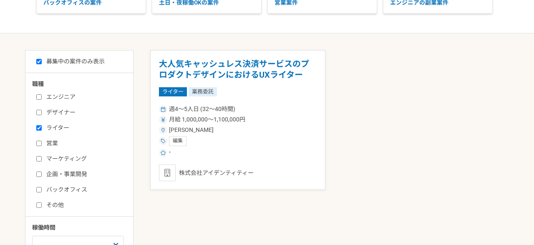
click at [69, 124] on label "ライター" at bounding box center [84, 128] width 96 height 9
click at [42, 125] on input "ライター" at bounding box center [38, 127] width 5 height 5
checkbox input "false"
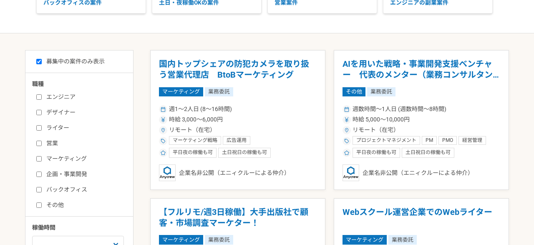
click at [61, 155] on label "マーケティング" at bounding box center [84, 158] width 96 height 9
click at [42, 156] on input "マーケティング" at bounding box center [38, 158] width 5 height 5
checkbox input "true"
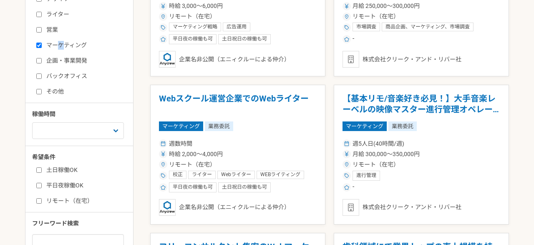
scroll to position [180, 0]
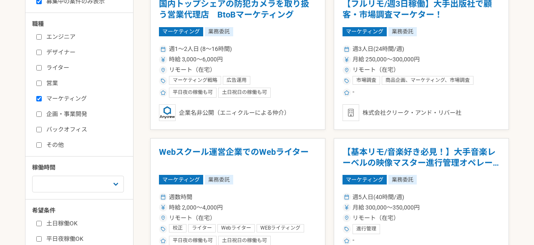
click at [69, 110] on label "企画・事業開発" at bounding box center [84, 114] width 96 height 9
click at [42, 111] on input "企画・事業開発" at bounding box center [38, 113] width 5 height 5
checkbox input "true"
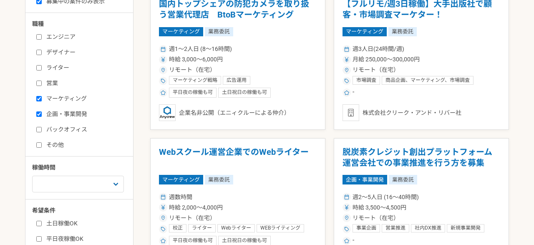
click at [78, 96] on label "マーケティング" at bounding box center [84, 98] width 96 height 9
click at [42, 96] on input "マーケティング" at bounding box center [38, 98] width 5 height 5
checkbox input "false"
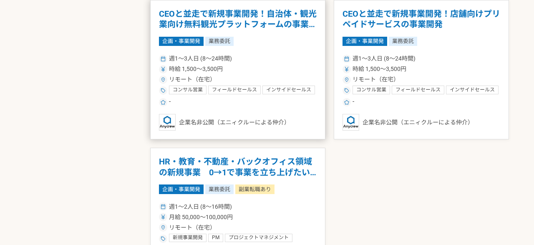
scroll to position [901, 0]
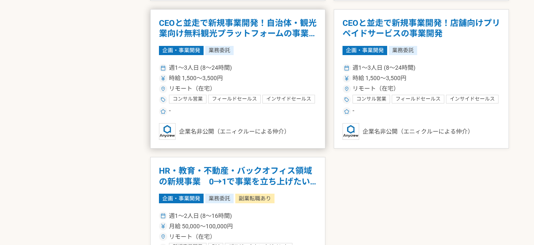
click at [249, 33] on h1 "CEOと並走で新規事業開発！自治体・観光業向け無料観光プラットフォームの事業開発" at bounding box center [238, 28] width 158 height 21
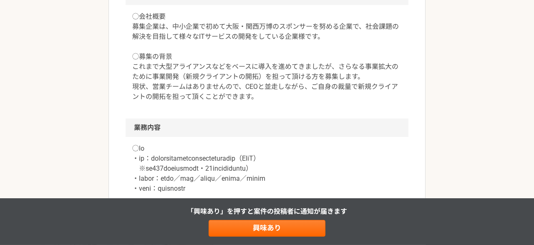
scroll to position [240, 0]
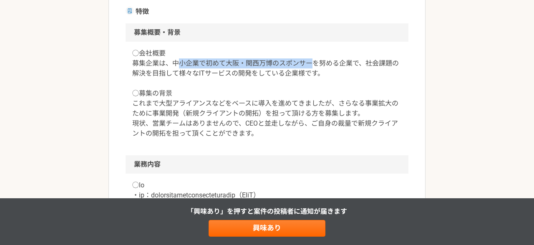
drag, startPoint x: 179, startPoint y: 62, endPoint x: 313, endPoint y: 68, distance: 134.9
click at [313, 68] on p "◯会社概要 募集企業は、中小企業で初めて大阪・関西万博のスポンサーを努める企業で、社会課題の解決を目指して様々なITサービスの開発をしている企業様です。 ◯募…" at bounding box center [267, 93] width 270 height 90
drag, startPoint x: 171, startPoint y: 63, endPoint x: 311, endPoint y: 63, distance: 139.8
click at [311, 63] on p "◯会社概要 募集企業は、中小企業で初めて大阪・関西万博のスポンサーを努める企業で、社会課題の解決を目指して様々なITサービスの開発をしている企業様です。 ◯募…" at bounding box center [267, 93] width 270 height 90
copy p "中小企業で初めて大阪・関西万博のスポンサー"
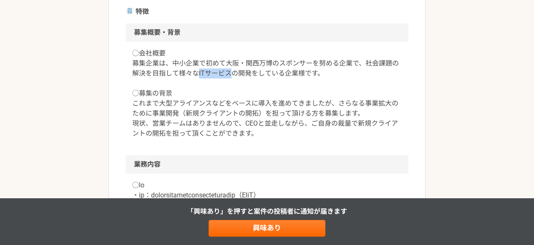
drag, startPoint x: 198, startPoint y: 72, endPoint x: 234, endPoint y: 74, distance: 35.5
click at [234, 74] on p "◯会社概要 募集企業は、中小企業で初めて大阪・関西万博のスポンサーを努める企業で、社会課題の解決を目指して様々なITサービスの開発をしている企業様です。 ◯募…" at bounding box center [267, 93] width 270 height 90
copy p "ITサービス"
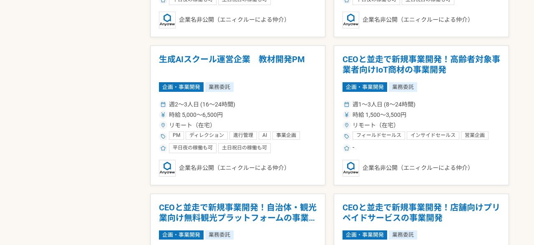
scroll to position [721, 0]
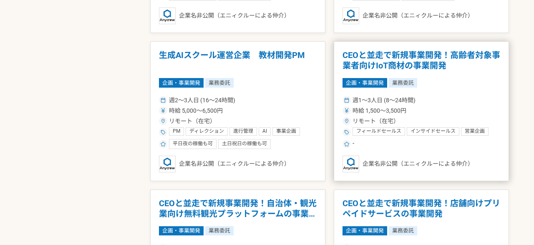
click at [388, 69] on h1 "CEOと並走で新規事業開発！高齢者対象事業者向けIoT商材の事業開発" at bounding box center [422, 60] width 158 height 21
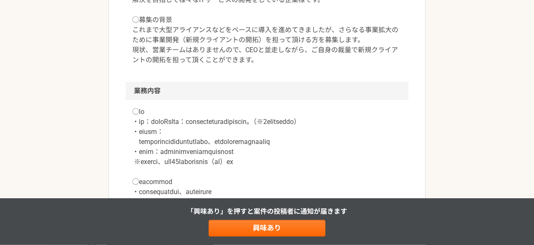
scroll to position [361, 0]
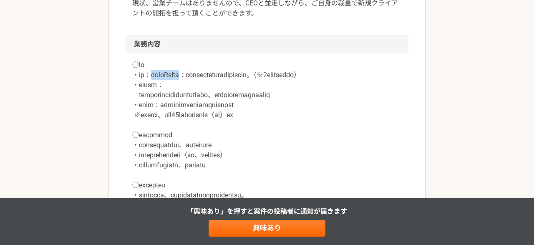
drag, startPoint x: 161, startPoint y: 76, endPoint x: 208, endPoint y: 74, distance: 46.8
click at [208, 74] on p at bounding box center [267, 160] width 270 height 200
copy p "世界初のIoT電球"
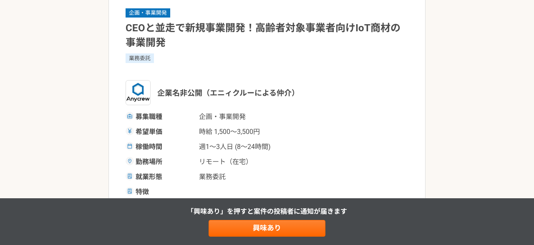
scroll to position [0, 0]
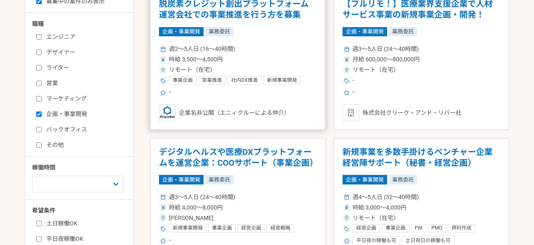
scroll to position [240, 0]
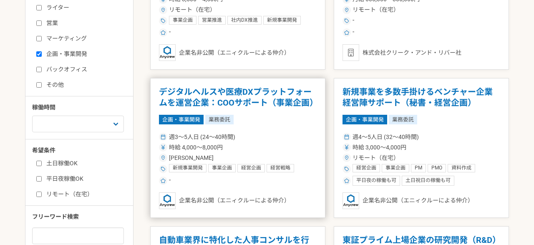
click at [278, 96] on h1 "デジタルヘルスや医療DXプラットフォームを運営企業：COOサポート（事業企画）" at bounding box center [238, 97] width 158 height 21
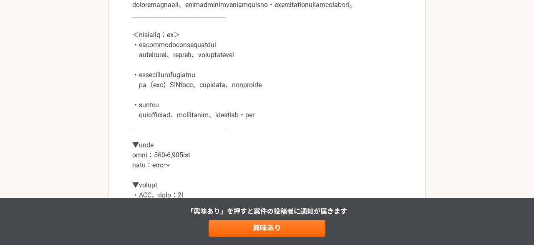
scroll to position [601, 0]
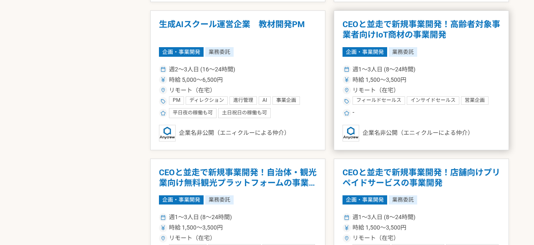
scroll to position [781, 0]
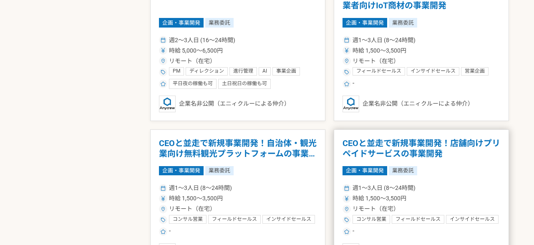
click at [414, 150] on h1 "CEOと並走で新規事業開発！店舗向けプリペイドサービスの事業開発" at bounding box center [422, 148] width 158 height 21
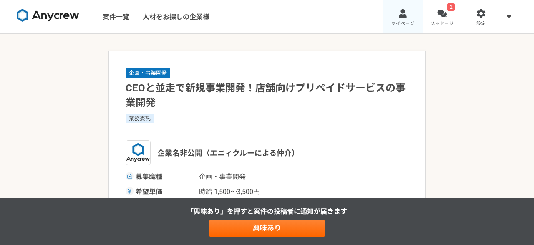
click at [399, 15] on div at bounding box center [403, 14] width 10 height 10
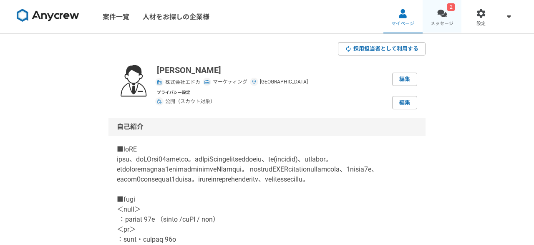
click at [434, 20] on link "2 メッセージ" at bounding box center [442, 16] width 39 height 33
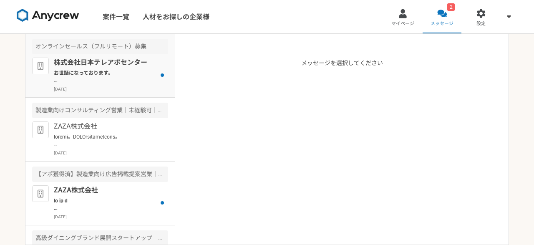
click at [110, 68] on div "株式会社日本テレアポセンター お世話になっております。 プロフィール拝見してとても魅力的なご経歴で、 ぜひ一度、弊社面談をお願いできないでしょうか？ [URL…" at bounding box center [111, 75] width 114 height 35
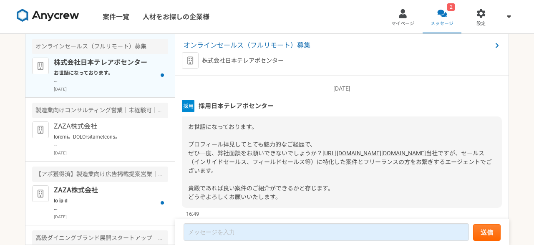
scroll to position [40, 0]
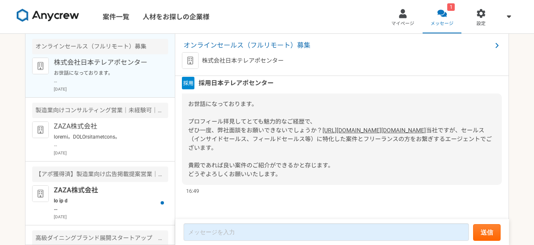
click at [254, 149] on span "当社ですが、セールス（インサイドセールス、フィールドセールス等）に特化した案件とフリーランスの方をお繋ぎするエージェントでございます。 貴殿であれば良い案件の…" at bounding box center [340, 152] width 304 height 50
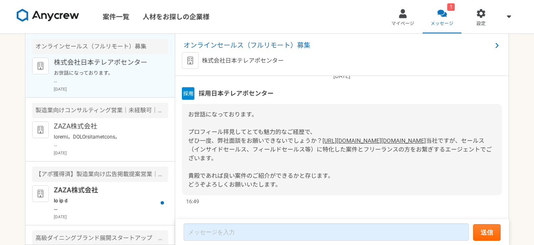
scroll to position [0, 0]
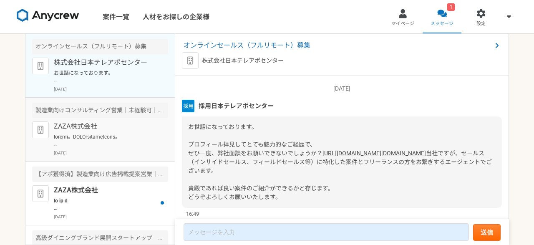
click at [162, 108] on div "製造業向けコンサルティング営業｜未経験可｜法人営業としてキャリアアップしたい方" at bounding box center [100, 110] width 136 height 15
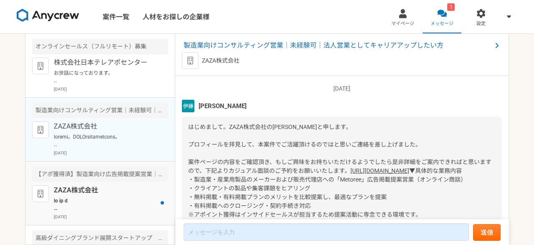
click at [116, 191] on p "ZAZA株式会社" at bounding box center [105, 190] width 103 height 10
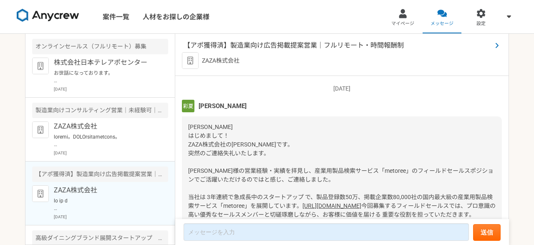
click at [498, 47] on icon at bounding box center [497, 45] width 4 height 7
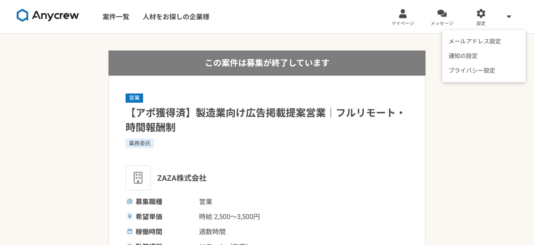
click at [506, 15] on span at bounding box center [509, 16] width 10 height 10
click at [510, 19] on icon at bounding box center [509, 16] width 4 height 7
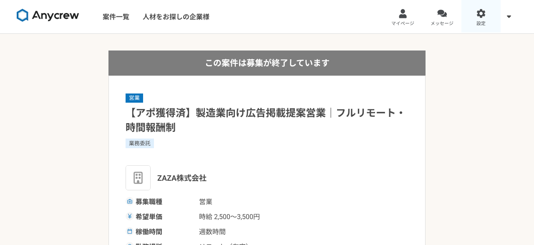
click at [480, 19] on link "設定" at bounding box center [481, 16] width 39 height 33
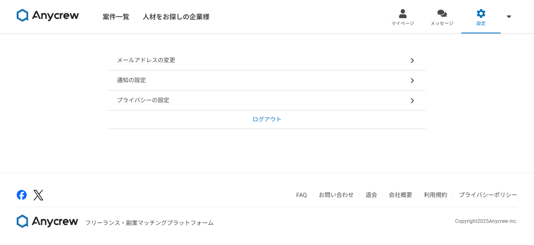
click at [273, 121] on p "ログアウト" at bounding box center [266, 119] width 29 height 9
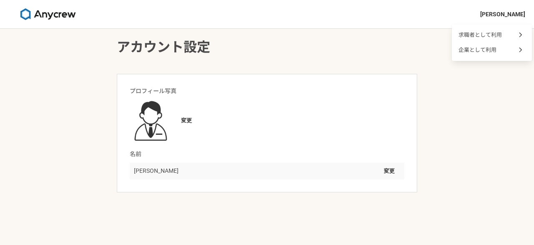
click at [522, 15] on span "[PERSON_NAME]" at bounding box center [502, 14] width 45 height 9
click at [508, 15] on span "小泉 将貴" at bounding box center [502, 14] width 45 height 9
drag, startPoint x: 356, startPoint y: 48, endPoint x: 351, endPoint y: 48, distance: 4.6
click at [356, 48] on h1 "アカウント設定" at bounding box center [267, 47] width 300 height 20
